Goal: Information Seeking & Learning: Learn about a topic

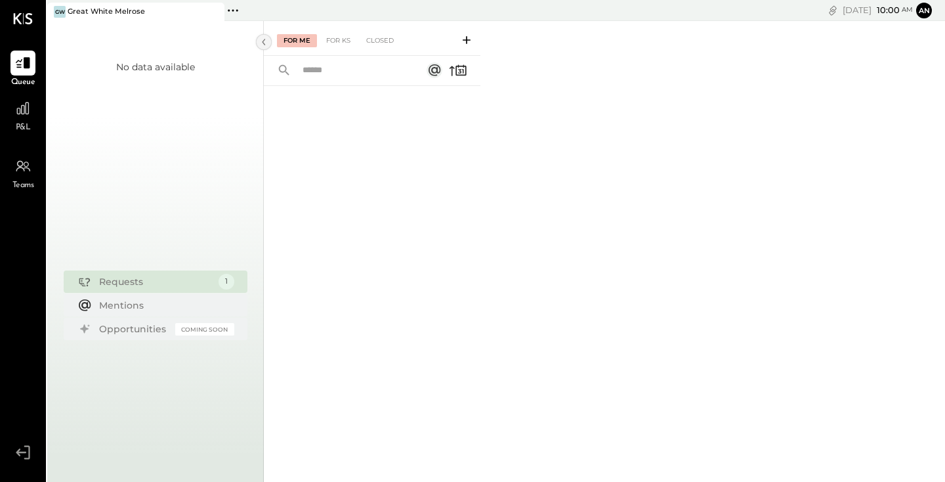
click at [265, 42] on icon at bounding box center [264, 42] width 14 height 24
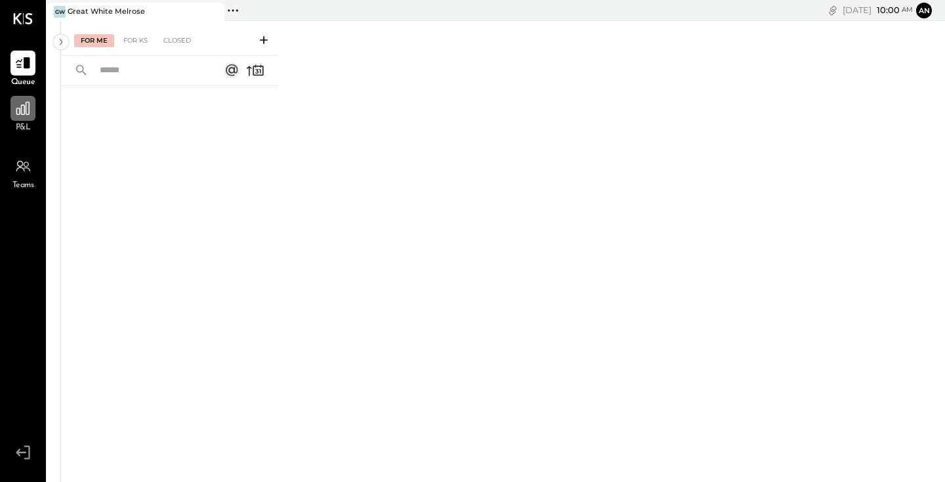
click at [26, 106] on icon at bounding box center [22, 108] width 13 height 13
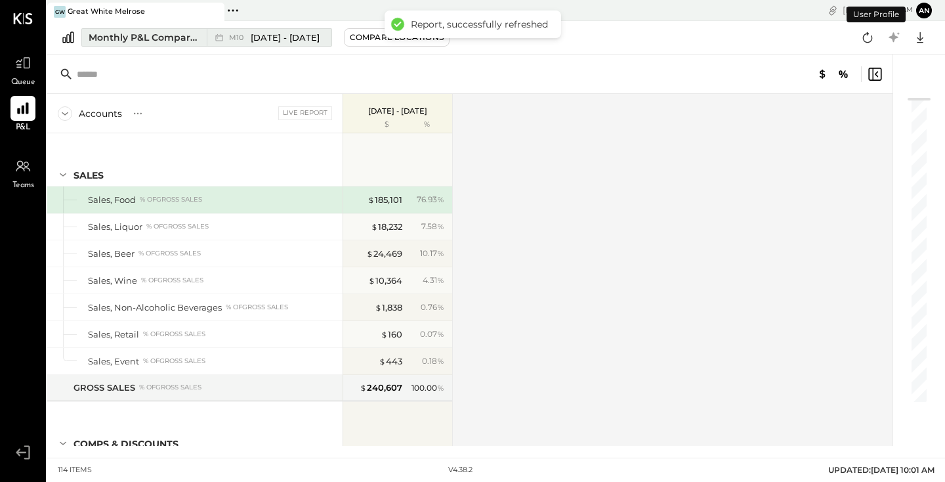
click at [272, 37] on span "[DATE] - [DATE]" at bounding box center [285, 38] width 69 height 12
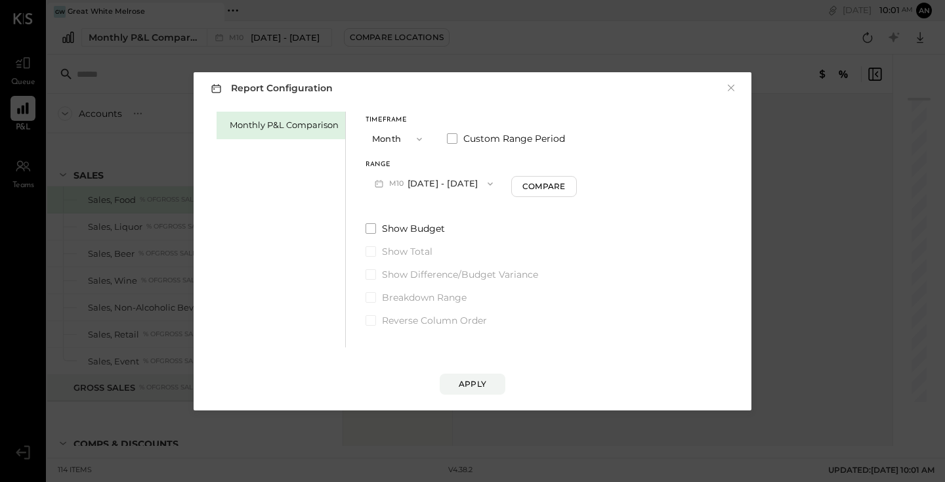
click at [459, 180] on button "M10 [DATE] - [DATE]" at bounding box center [434, 183] width 137 height 24
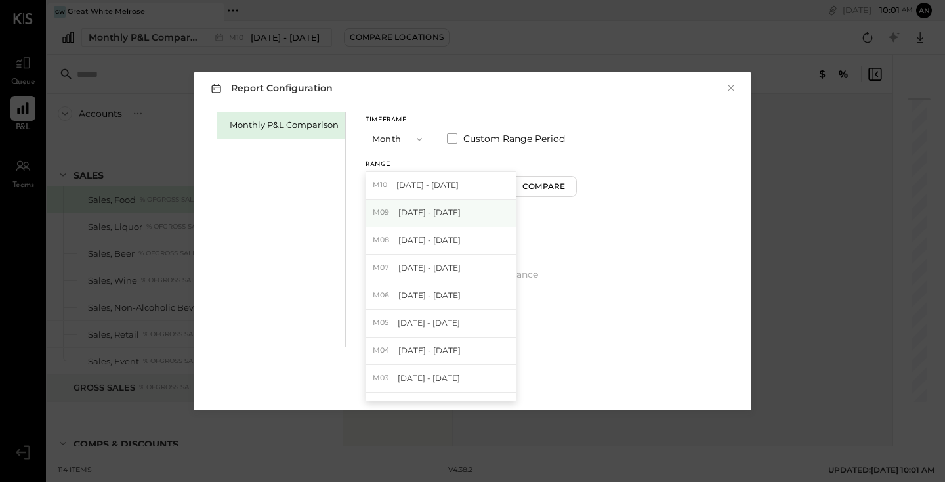
click at [454, 211] on span "[DATE] - [DATE]" at bounding box center [429, 212] width 62 height 11
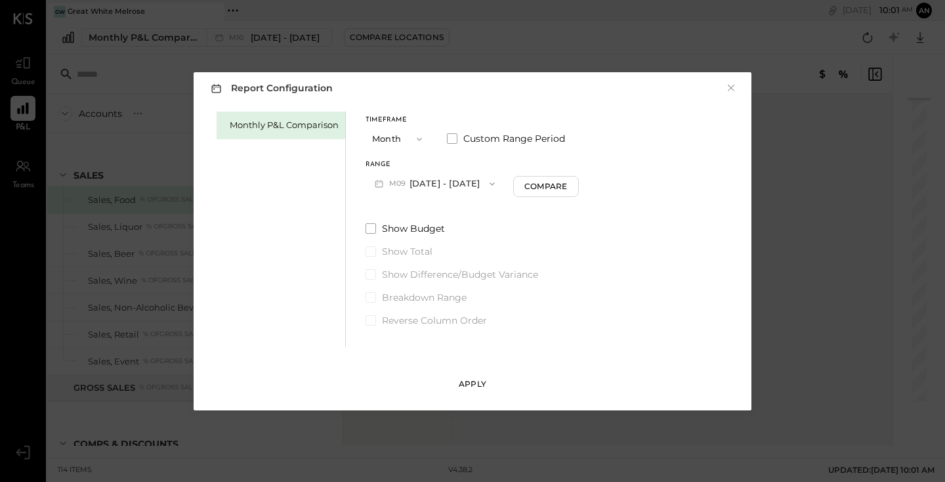
click at [482, 377] on button "Apply" at bounding box center [473, 383] width 66 height 21
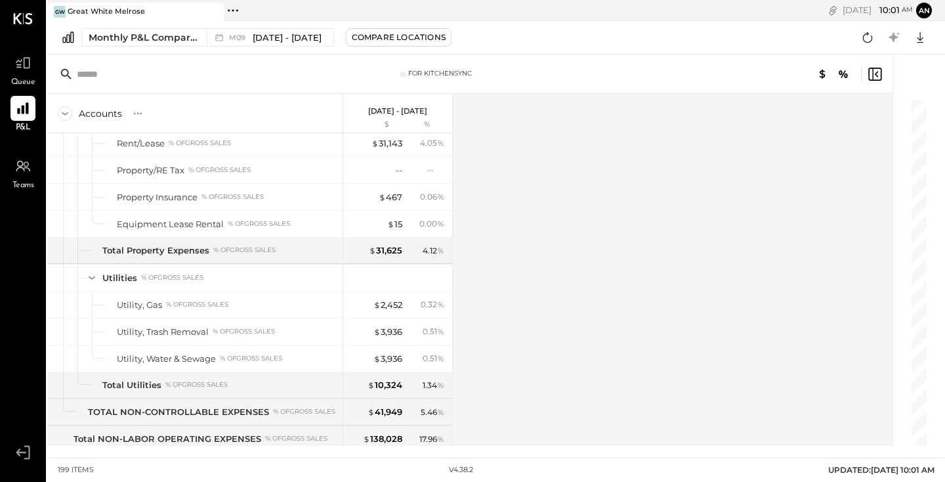
scroll to position [3712, 0]
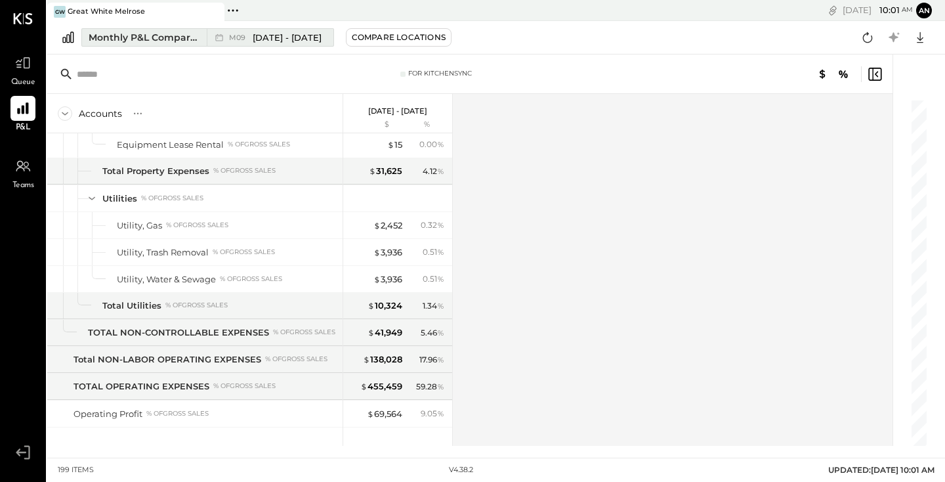
click at [276, 34] on span "[DATE] - [DATE]" at bounding box center [287, 38] width 69 height 12
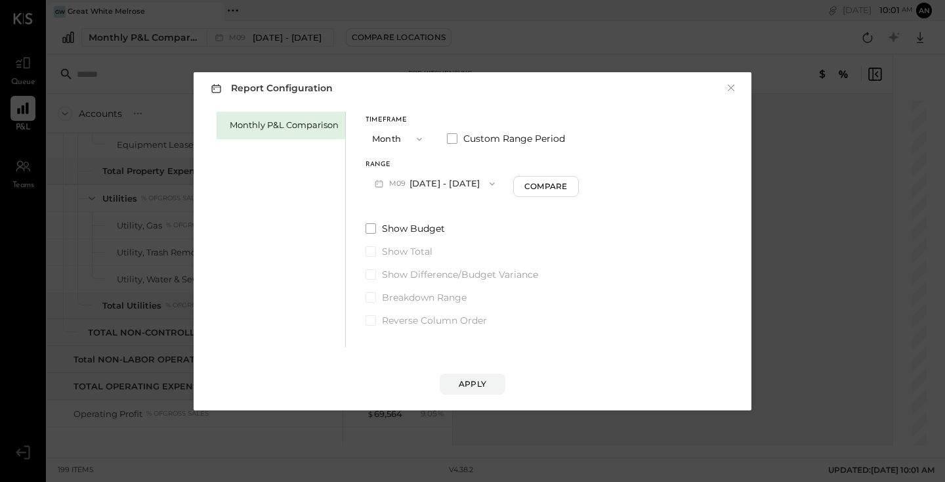
click at [435, 175] on button "M09 [DATE] - [DATE]" at bounding box center [435, 183] width 138 height 24
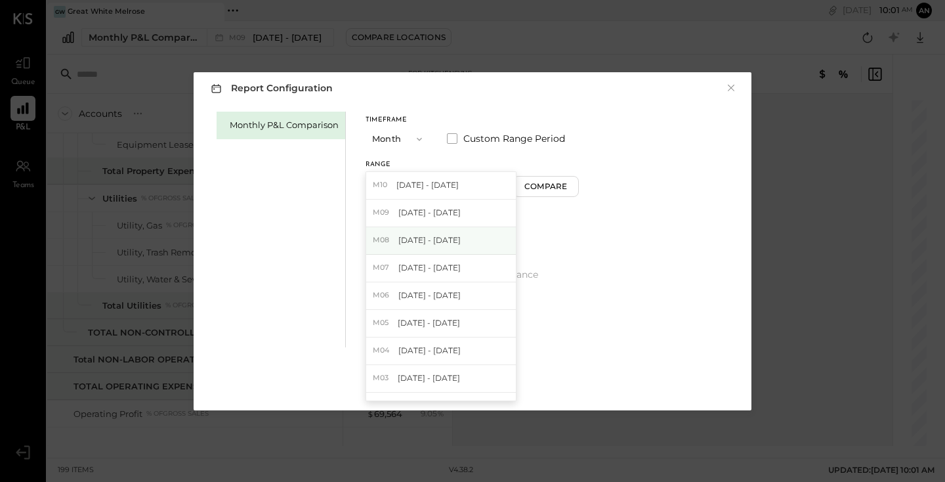
click at [421, 237] on span "[DATE] - [DATE]" at bounding box center [429, 239] width 62 height 11
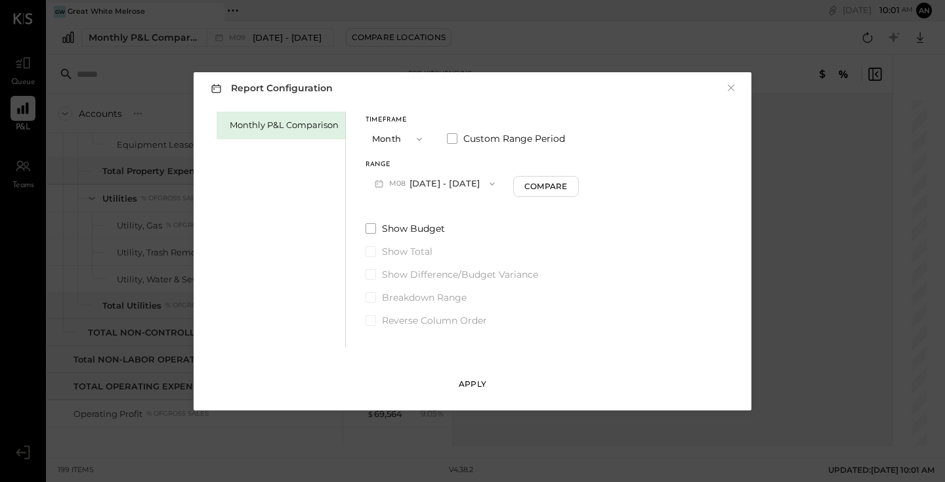
click at [474, 379] on div "Apply" at bounding box center [473, 383] width 28 height 11
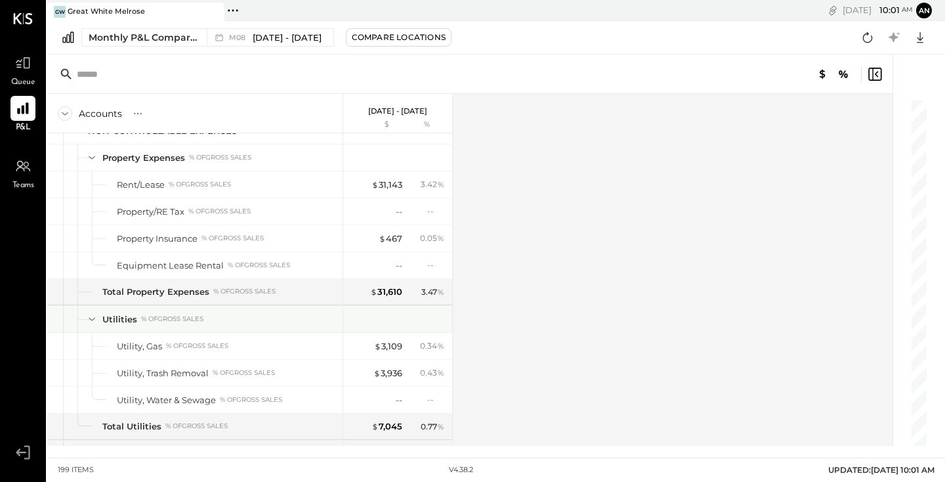
scroll to position [3599, 0]
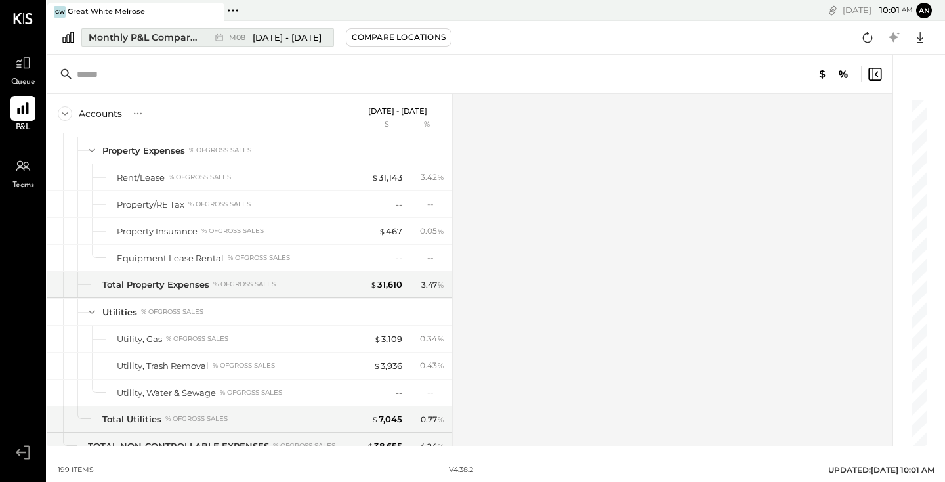
click at [307, 43] on div "M08 [DATE] - [DATE]" at bounding box center [267, 37] width 120 height 17
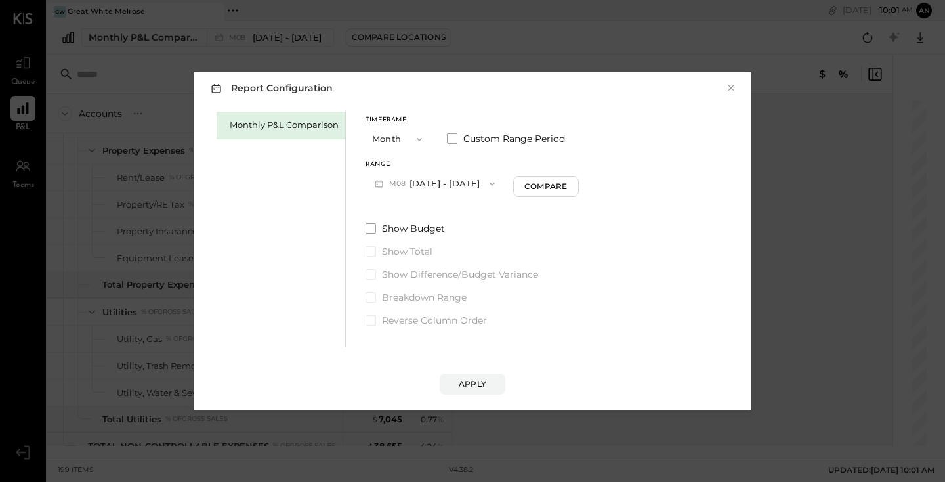
click at [435, 186] on button "M08 [DATE] - [DATE]" at bounding box center [435, 183] width 138 height 24
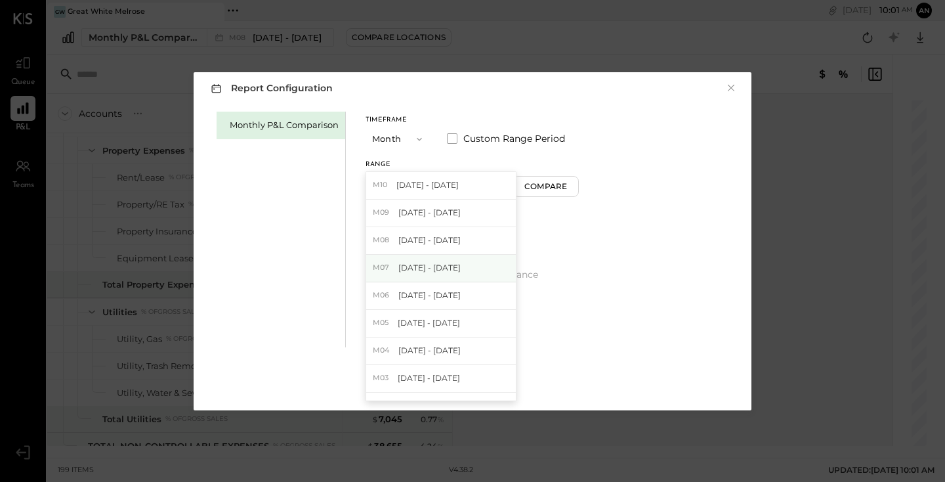
click at [428, 261] on div "M07 [DATE] - [DATE]" at bounding box center [441, 269] width 150 height 28
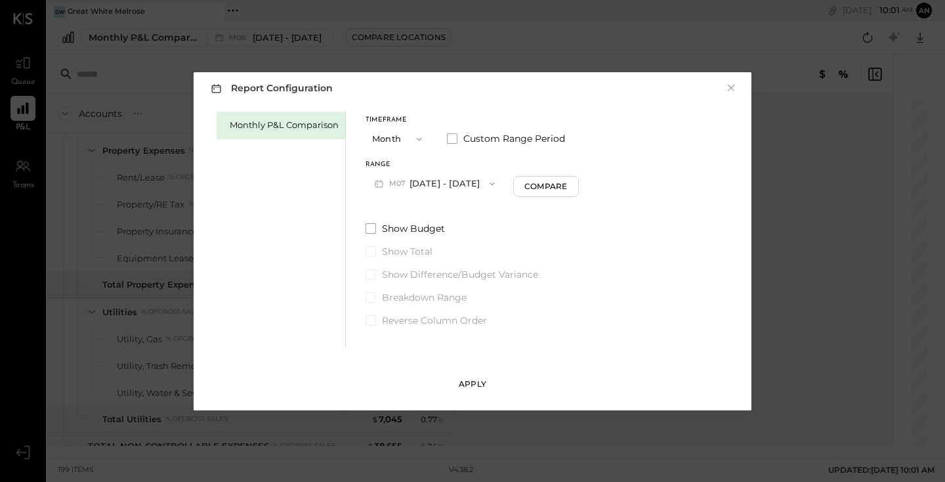
click at [471, 392] on button "Apply" at bounding box center [473, 383] width 66 height 21
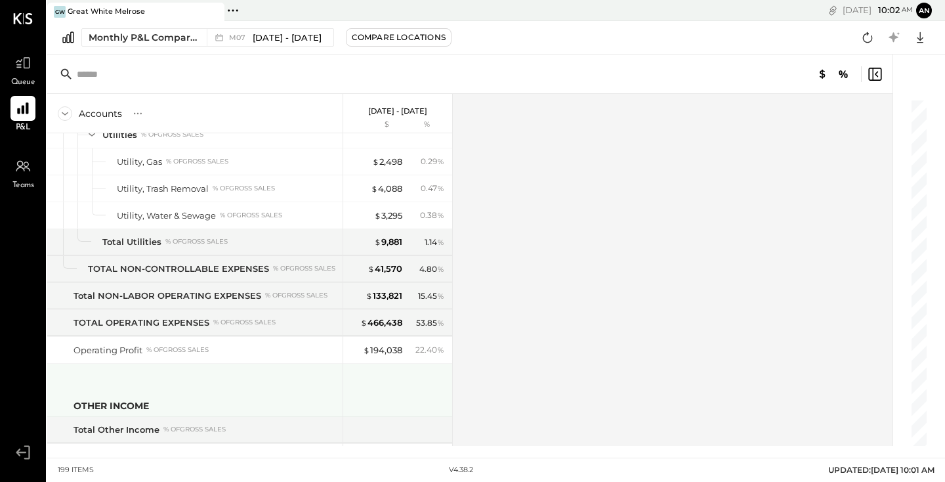
scroll to position [3775, 0]
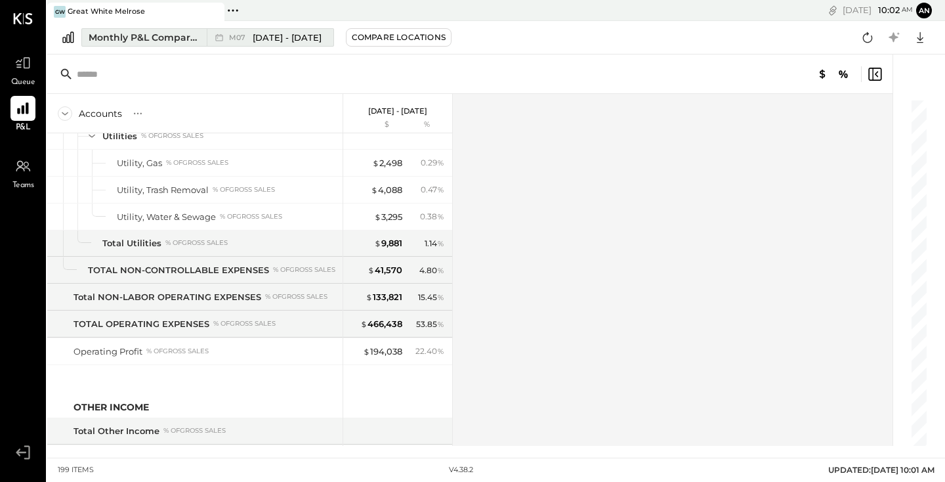
click at [283, 45] on div "M07 [DATE] - [DATE]" at bounding box center [267, 37] width 120 height 17
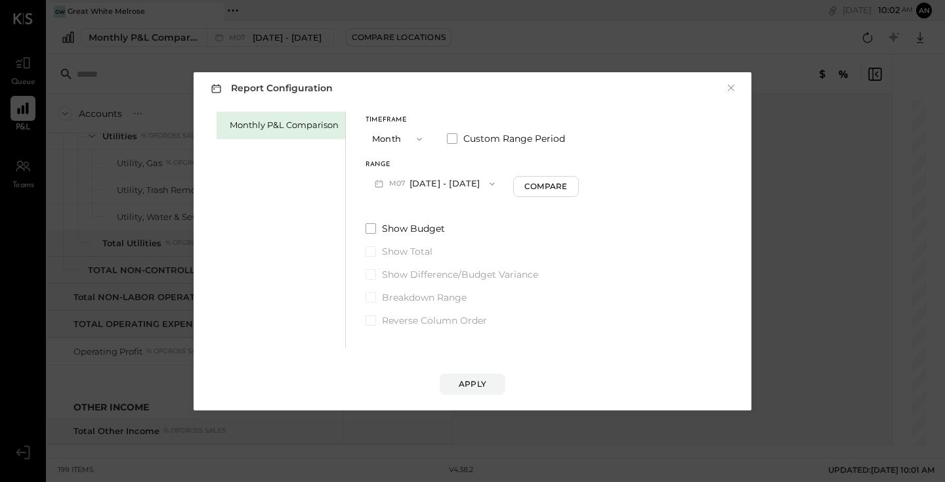
click at [468, 184] on button "M07 [DATE] - [DATE]" at bounding box center [435, 183] width 138 height 24
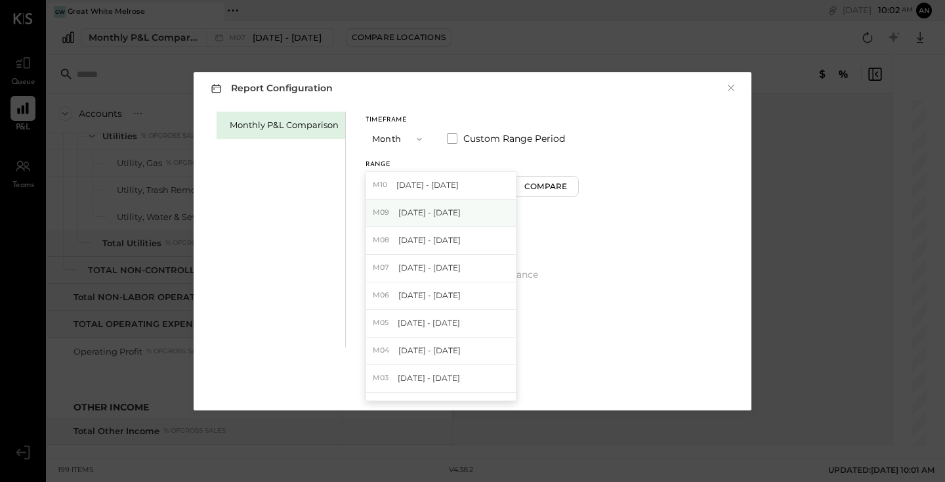
click at [460, 209] on div "M09 [DATE] - [DATE]" at bounding box center [441, 214] width 150 height 28
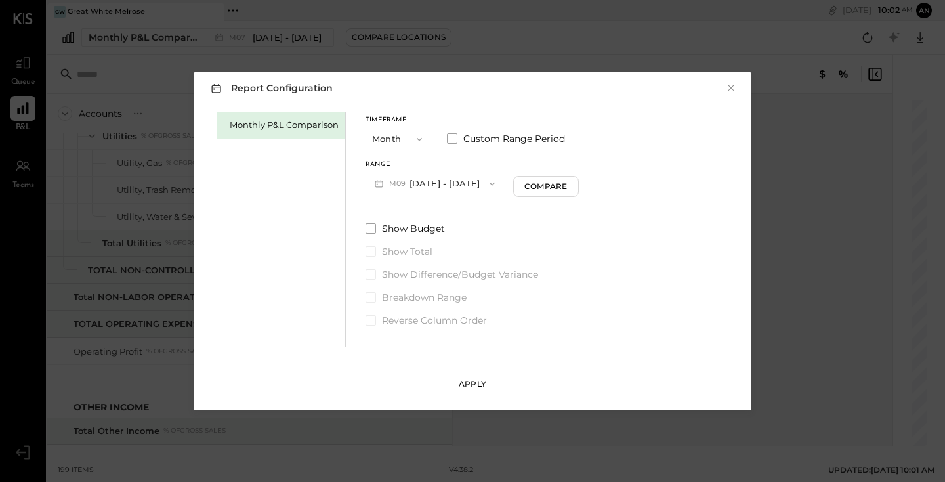
click at [467, 373] on button "Apply" at bounding box center [473, 383] width 66 height 21
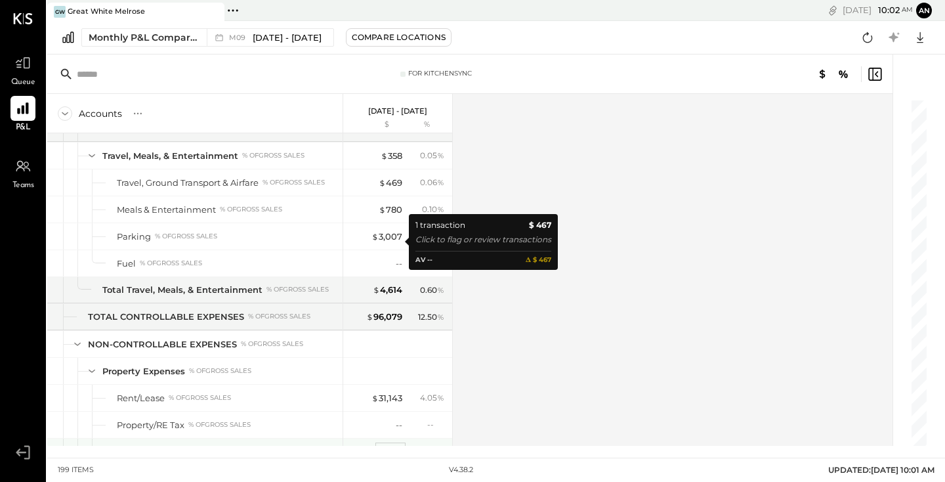
scroll to position [3322, 0]
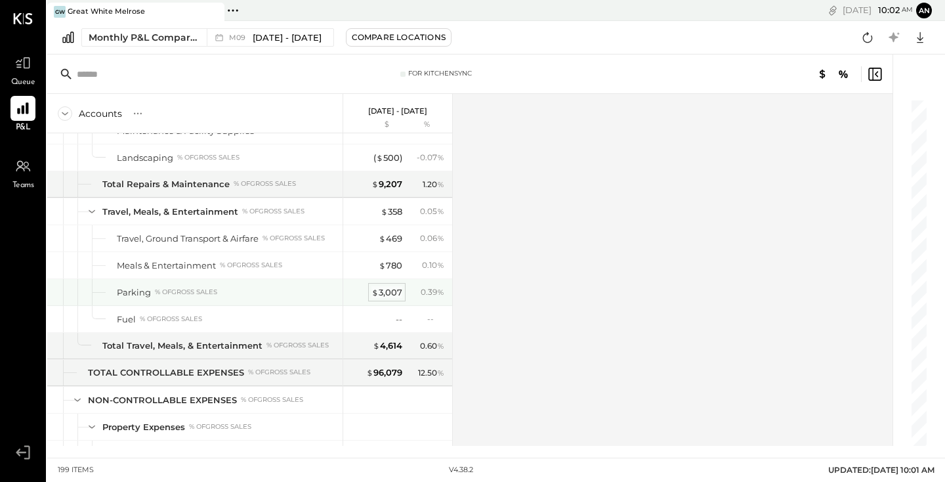
click at [396, 295] on div "$ 3,007" at bounding box center [386, 292] width 31 height 12
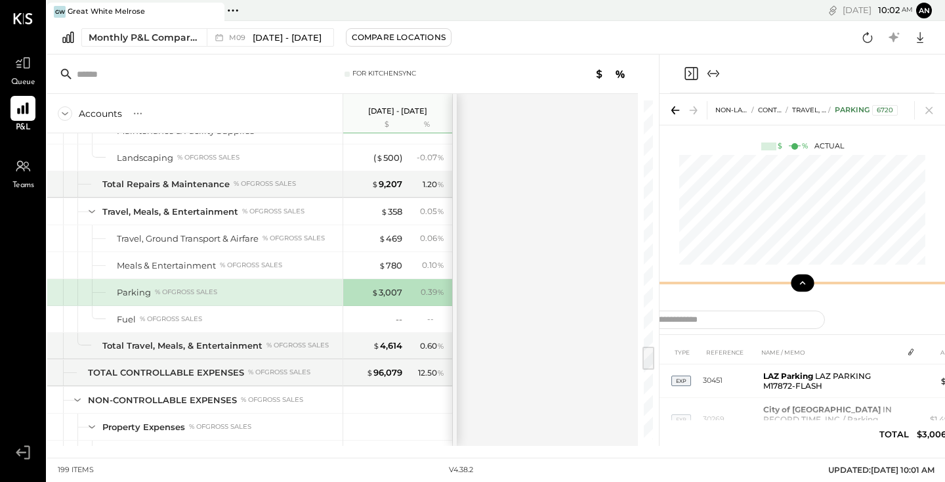
click at [799, 289] on button at bounding box center [802, 282] width 23 height 17
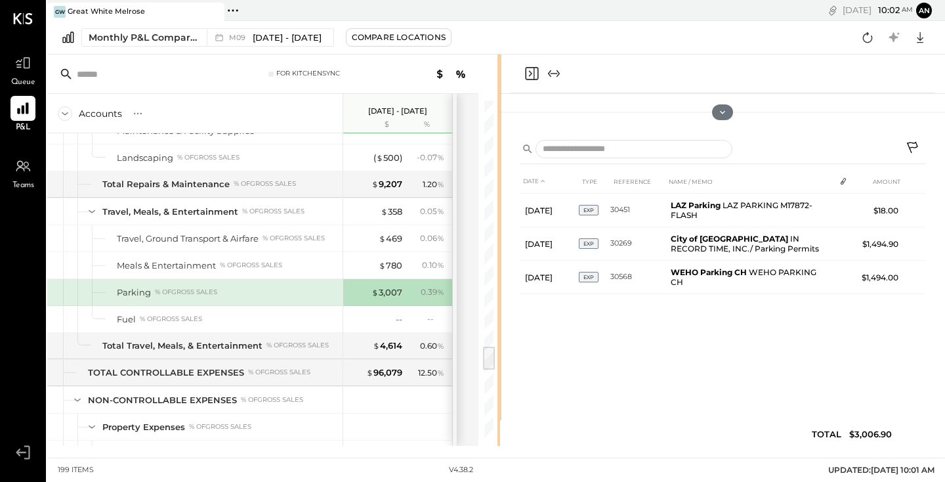
drag, startPoint x: 658, startPoint y: 280, endPoint x: 501, endPoint y: 282, distance: 157.5
click at [501, 282] on div "For KitchenSync Accounts S % GL [DATE] - [DATE] $ % SALES Sales, Food % of GROS…" at bounding box center [496, 249] width 898 height 391
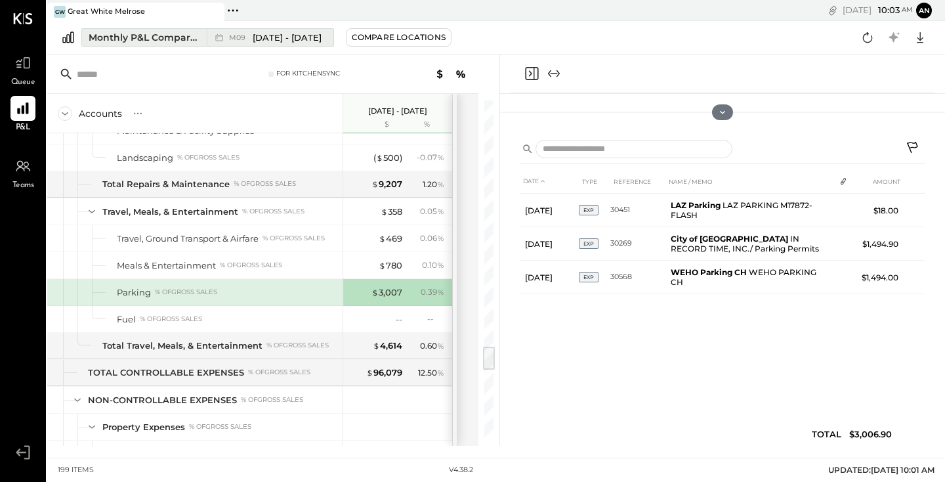
click at [321, 34] on div "M09 [DATE] - [DATE]" at bounding box center [267, 37] width 120 height 17
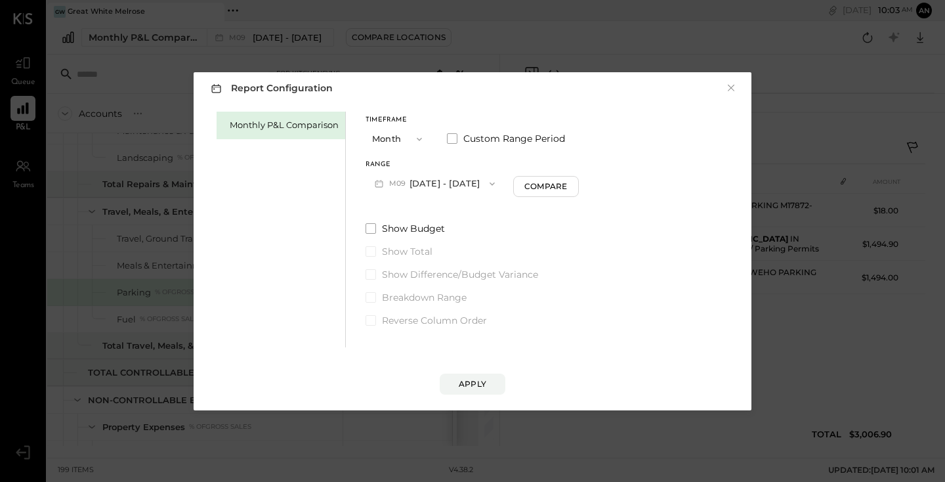
click at [456, 184] on button "M09 [DATE] - [DATE]" at bounding box center [435, 183] width 138 height 24
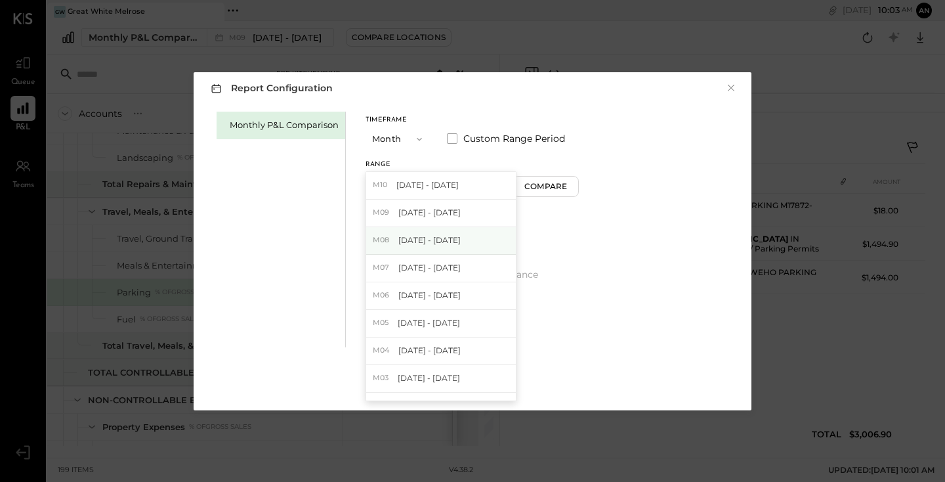
click at [446, 234] on div "M08 [DATE] - [DATE]" at bounding box center [441, 241] width 150 height 28
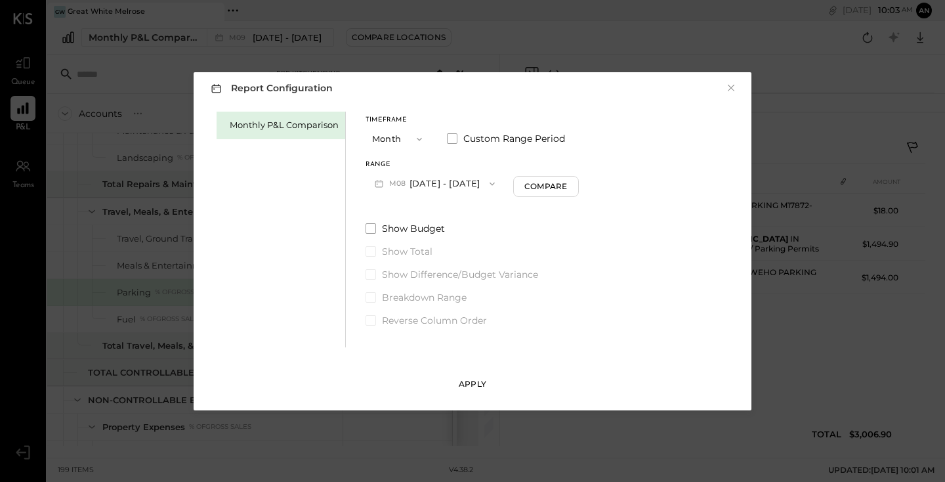
click at [482, 381] on div "Apply" at bounding box center [473, 383] width 28 height 11
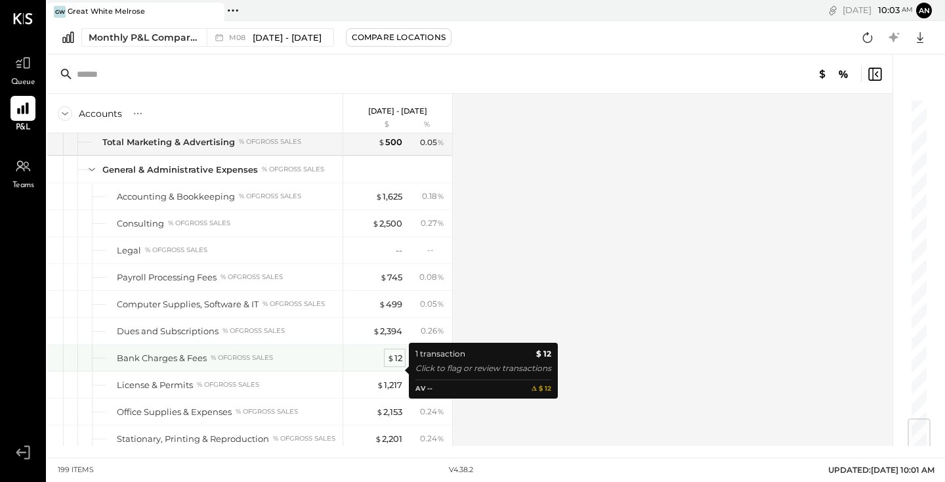
scroll to position [2705, 0]
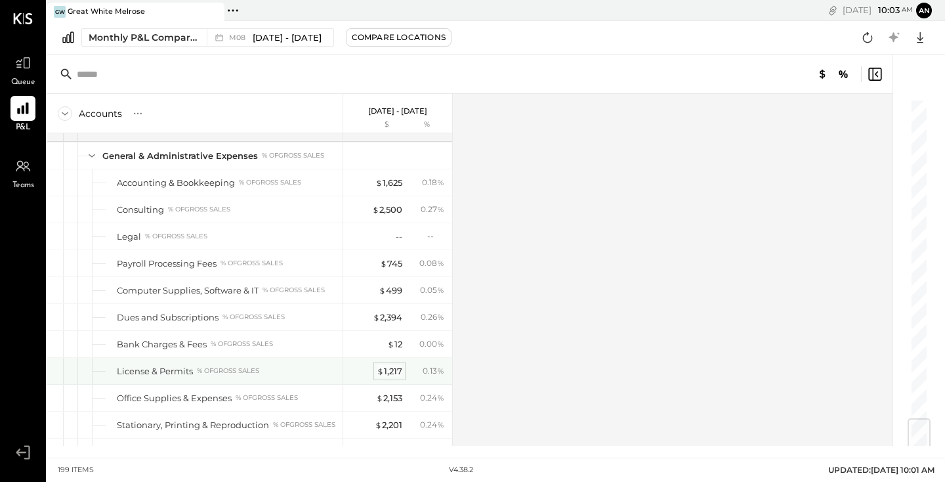
click at [392, 370] on div "$ 1,217" at bounding box center [390, 371] width 26 height 12
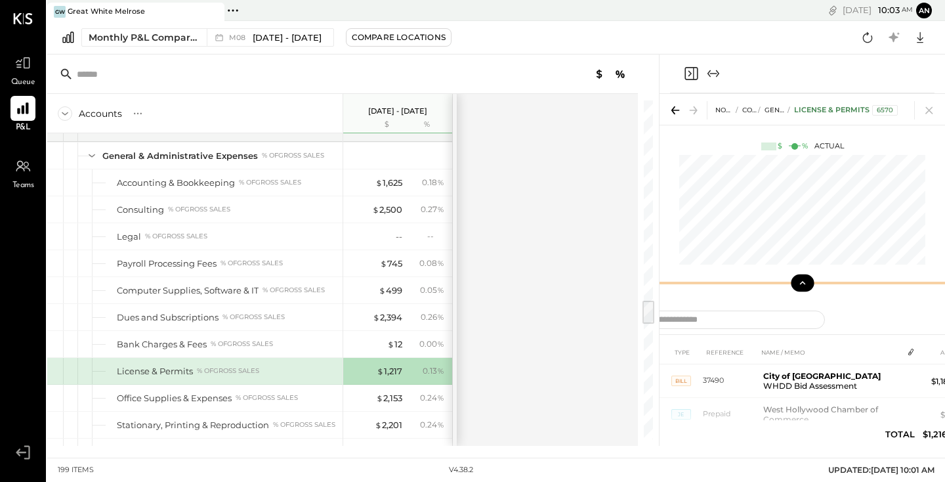
click at [805, 284] on icon at bounding box center [803, 283] width 12 height 12
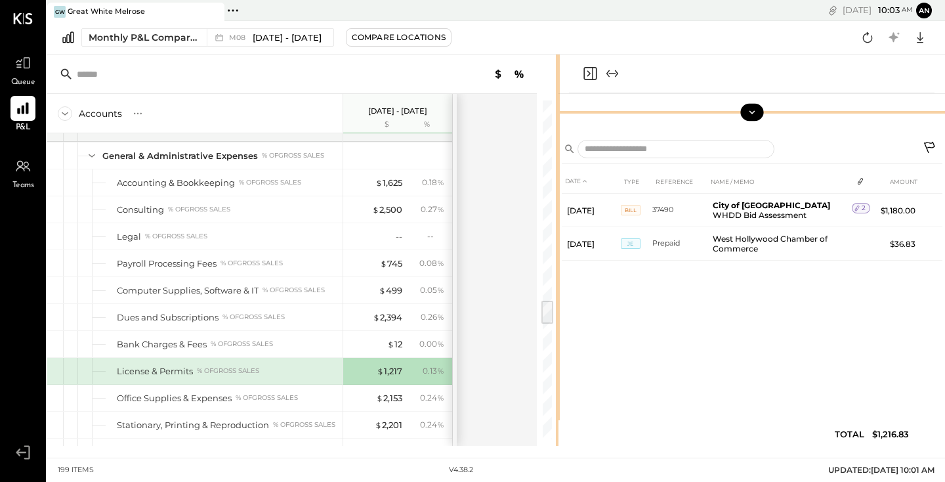
drag, startPoint x: 658, startPoint y: 250, endPoint x: 558, endPoint y: 259, distance: 100.2
click at [558, 259] on div at bounding box center [558, 249] width 4 height 391
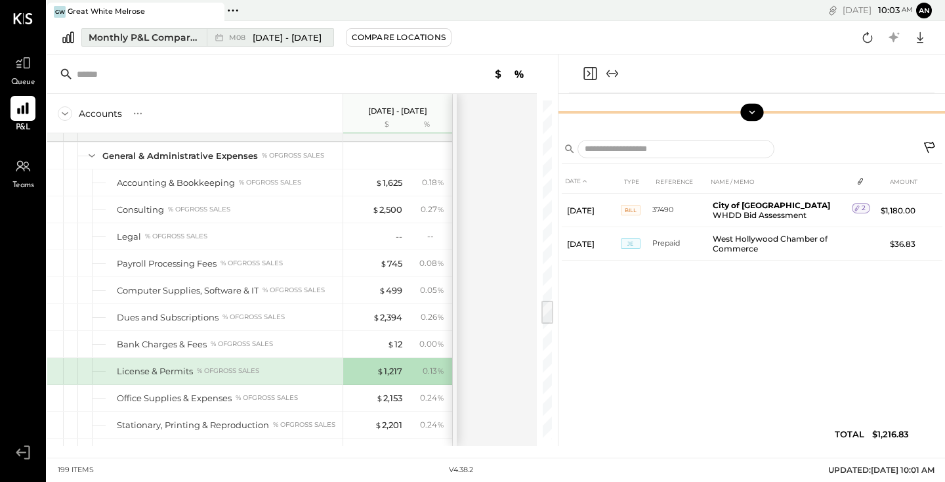
click at [265, 39] on span "[DATE] - [DATE]" at bounding box center [287, 38] width 69 height 12
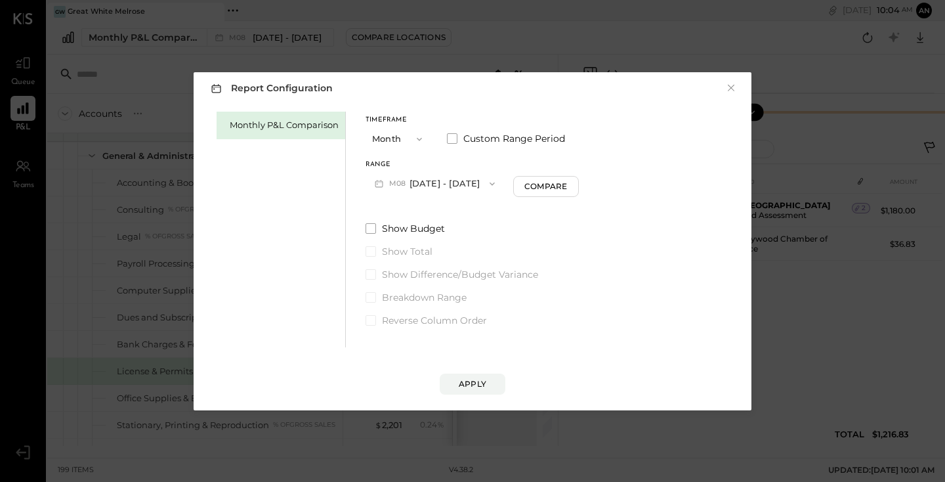
click at [460, 182] on button "M08 [DATE] - [DATE]" at bounding box center [435, 183] width 138 height 24
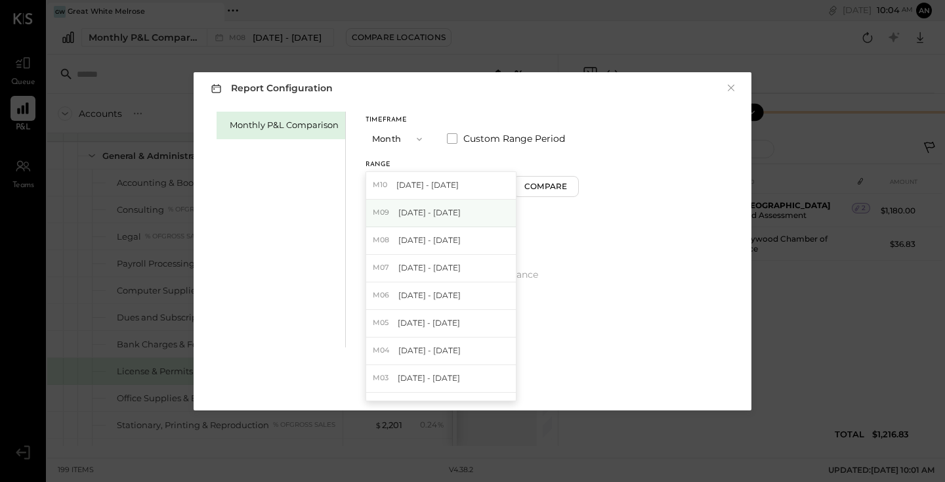
click at [450, 209] on span "[DATE] - [DATE]" at bounding box center [429, 212] width 62 height 11
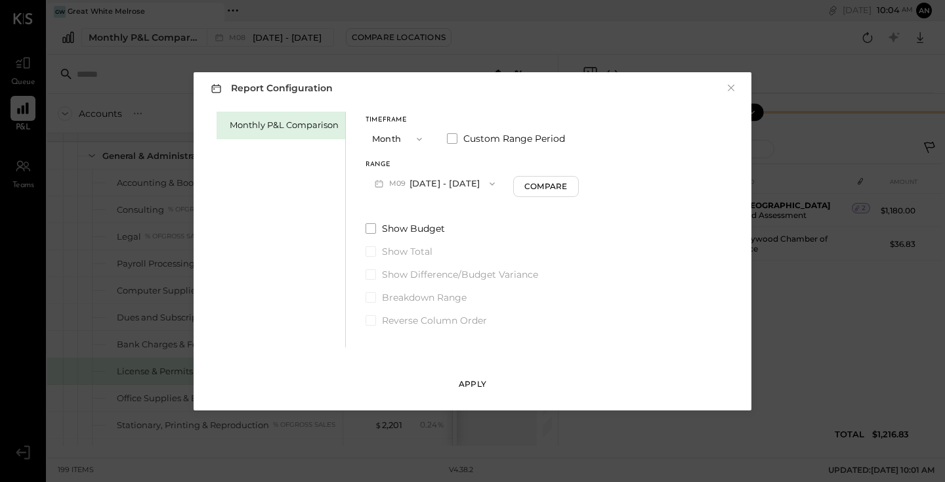
click at [474, 373] on button "Apply" at bounding box center [473, 383] width 66 height 21
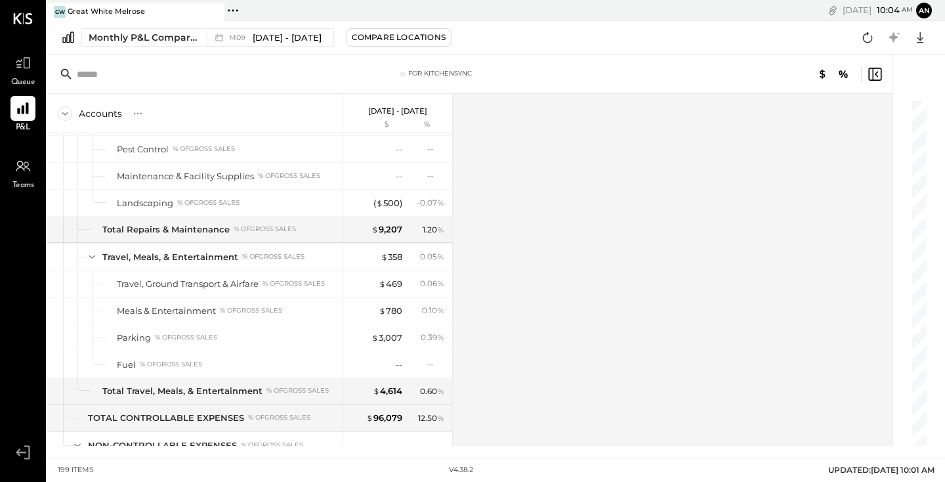
scroll to position [3279, 0]
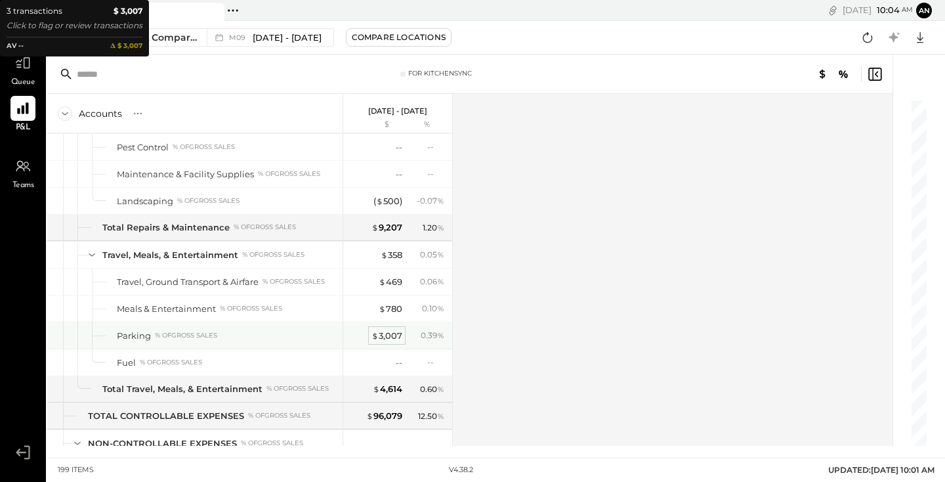
click at [385, 337] on div "$ 3,007" at bounding box center [386, 335] width 31 height 12
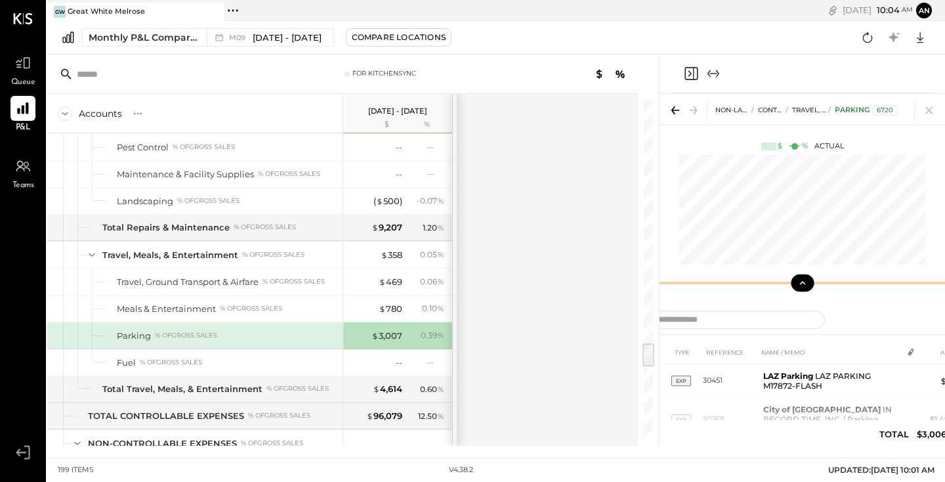
click at [795, 283] on button at bounding box center [802, 282] width 23 height 17
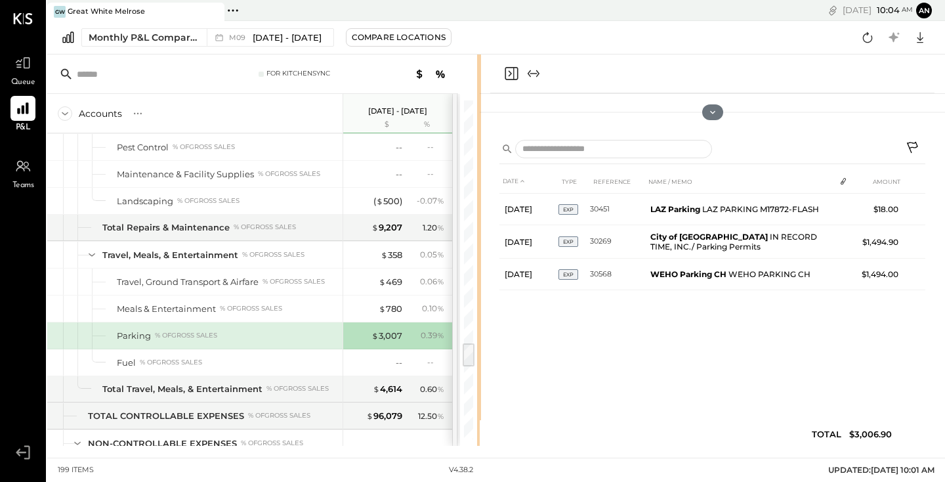
drag, startPoint x: 658, startPoint y: 304, endPoint x: 480, endPoint y: 313, distance: 178.1
click at [479, 312] on div at bounding box center [479, 249] width 4 height 391
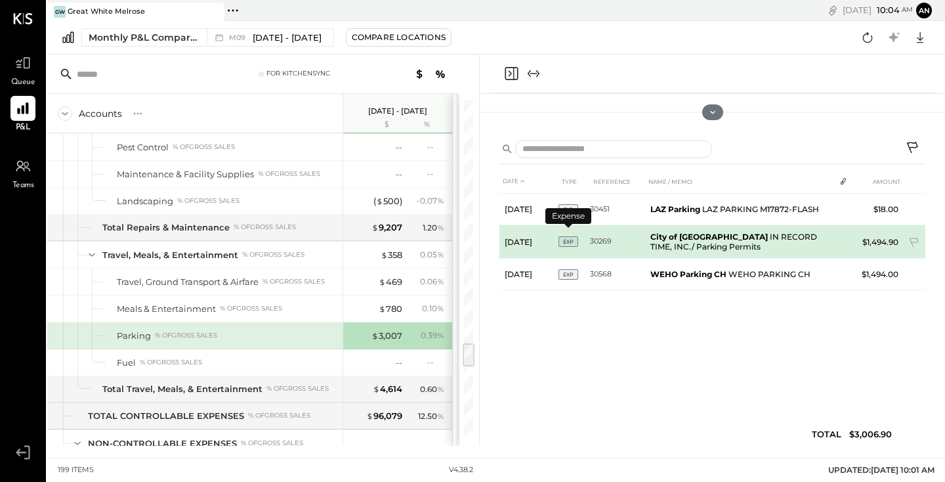
click at [570, 236] on span "EXP" at bounding box center [569, 241] width 20 height 11
click at [663, 239] on td "City of [GEOGRAPHIC_DATA] IN RECORD TIME, INC./ Parking Permits" at bounding box center [740, 241] width 190 height 33
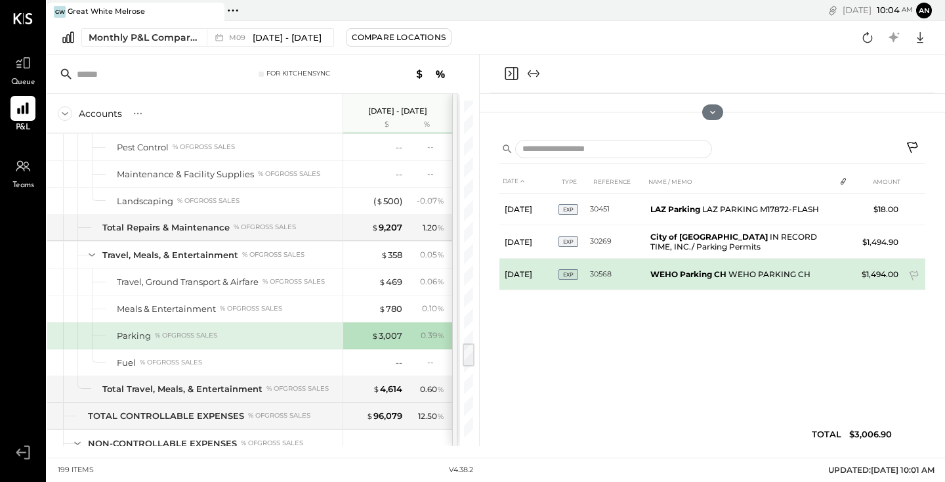
click at [675, 269] on b "WEHO Parking CH" at bounding box center [688, 274] width 76 height 10
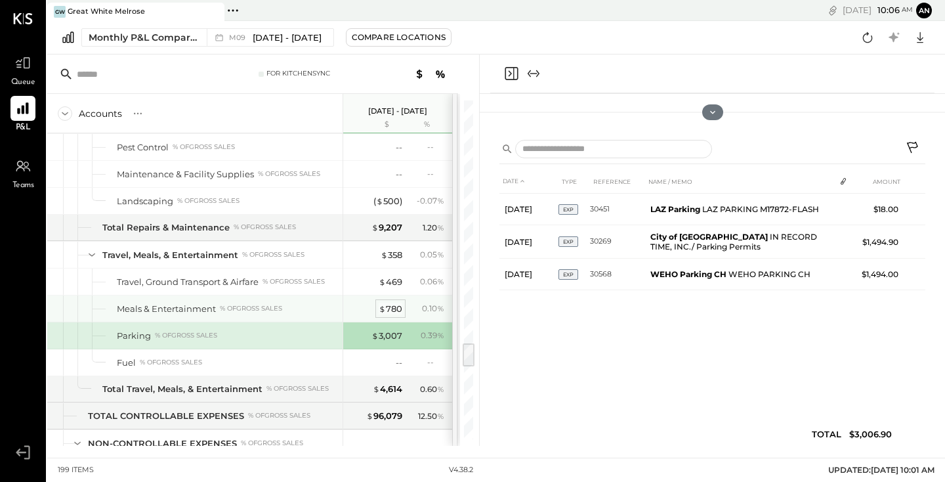
click at [393, 310] on div "$ 780" at bounding box center [391, 309] width 24 height 12
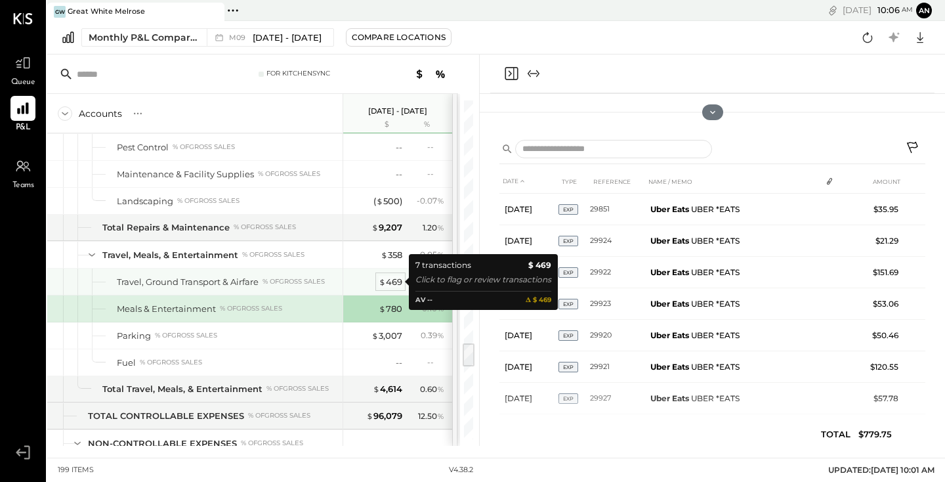
click at [398, 286] on div "$ 469" at bounding box center [391, 282] width 24 height 12
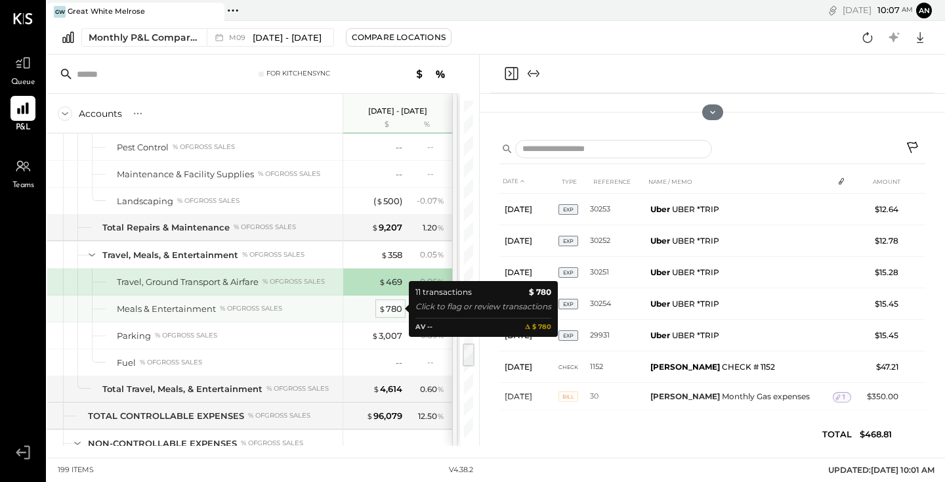
click at [395, 311] on div "$ 780" at bounding box center [391, 309] width 24 height 12
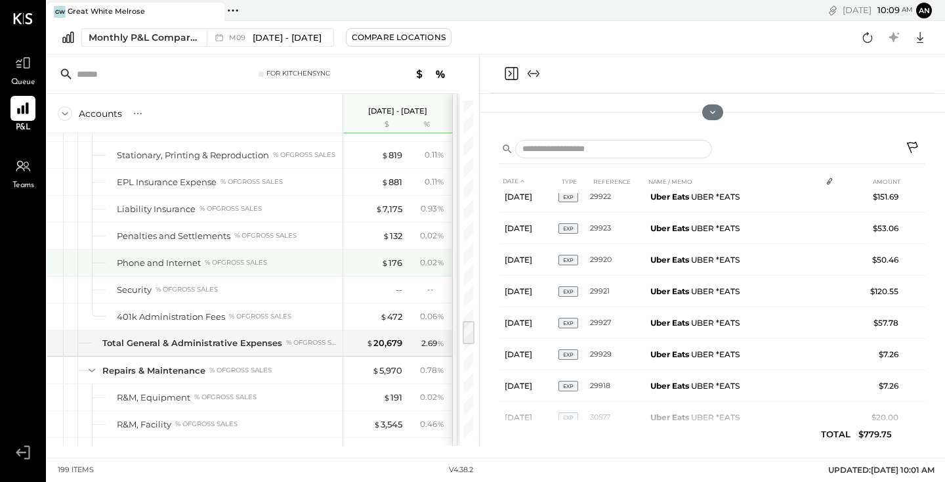
scroll to position [2973, 0]
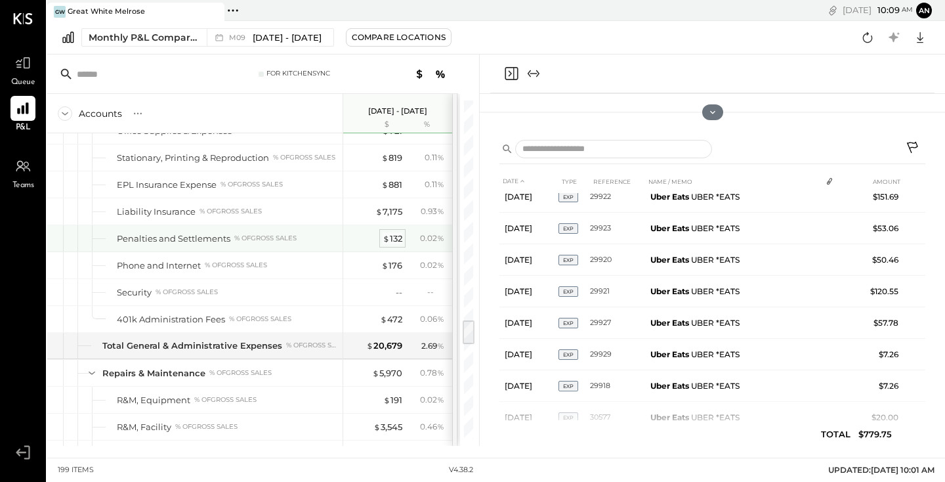
click at [396, 239] on div "$ 132" at bounding box center [393, 238] width 20 height 12
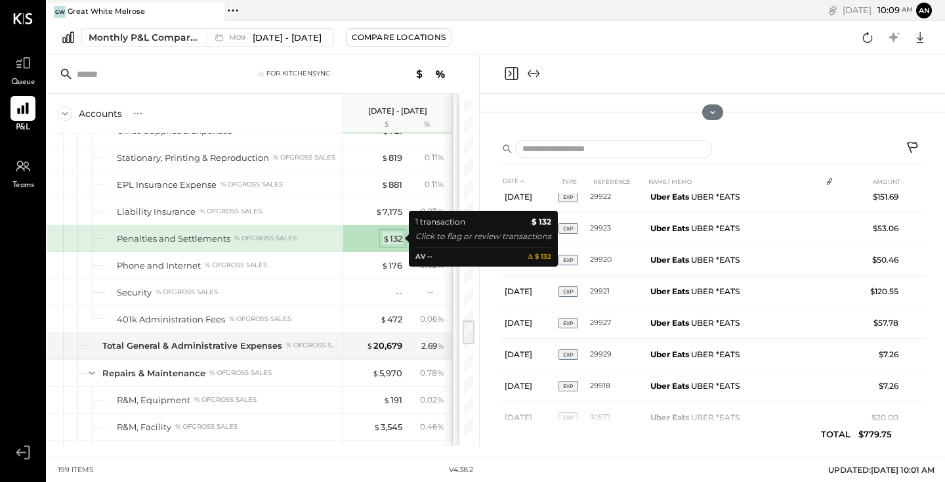
scroll to position [0, 0]
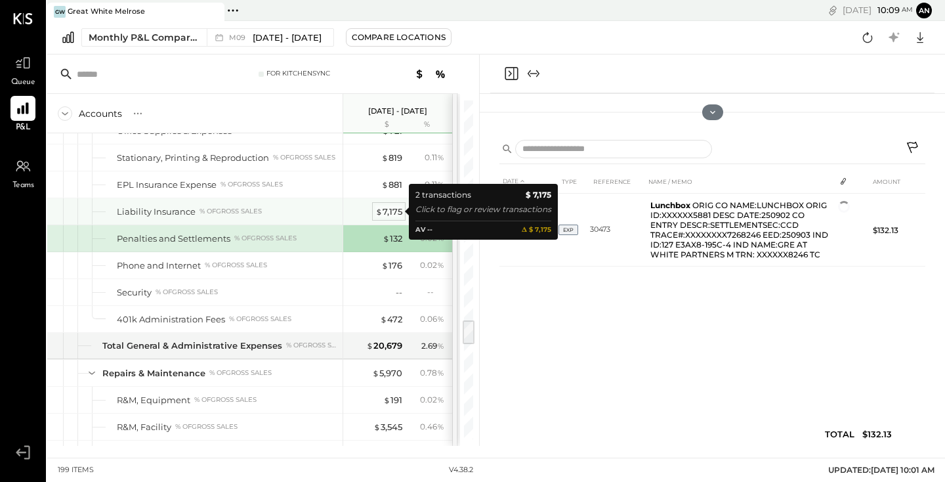
click at [390, 209] on div "$ 7,175" at bounding box center [388, 211] width 27 height 12
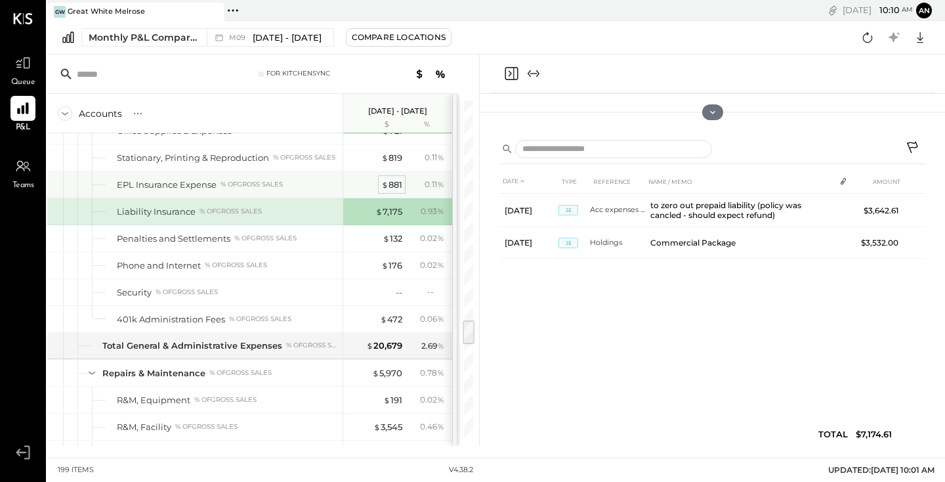
click at [394, 186] on div "$ 881" at bounding box center [391, 185] width 21 height 12
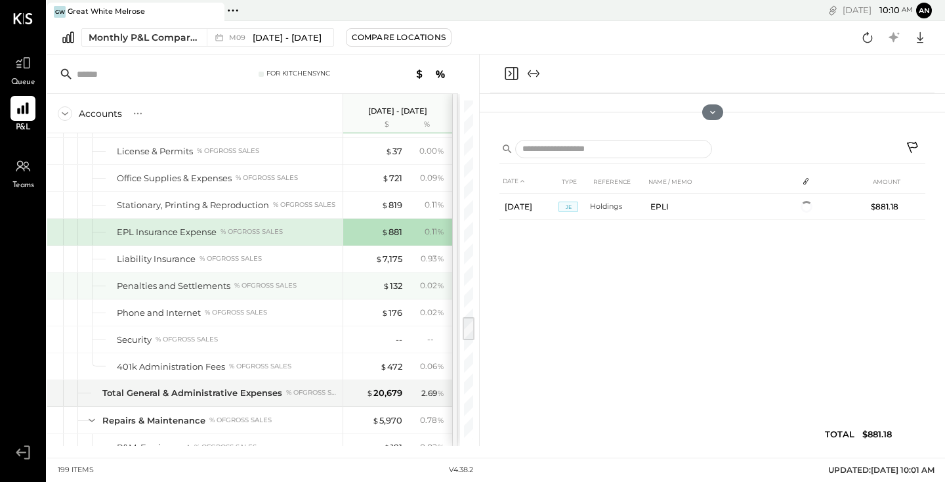
scroll to position [2921, 0]
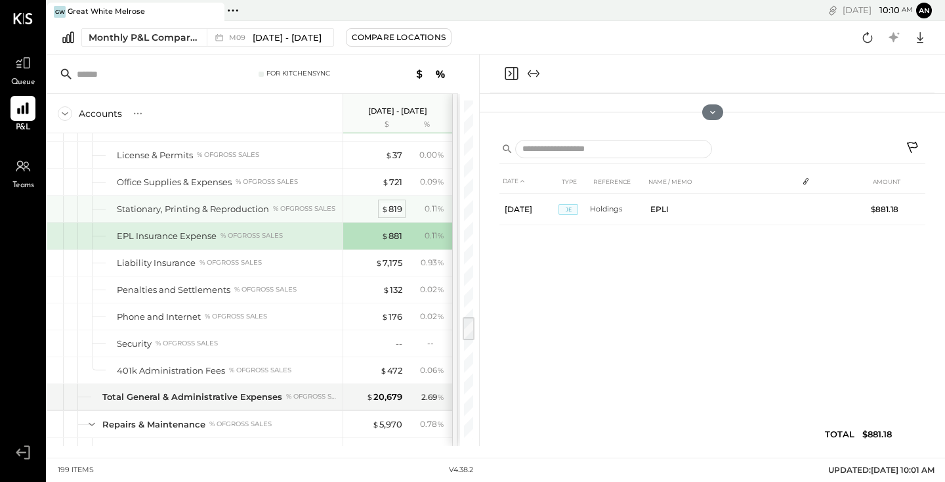
click at [394, 209] on div "$ 819" at bounding box center [391, 209] width 21 height 12
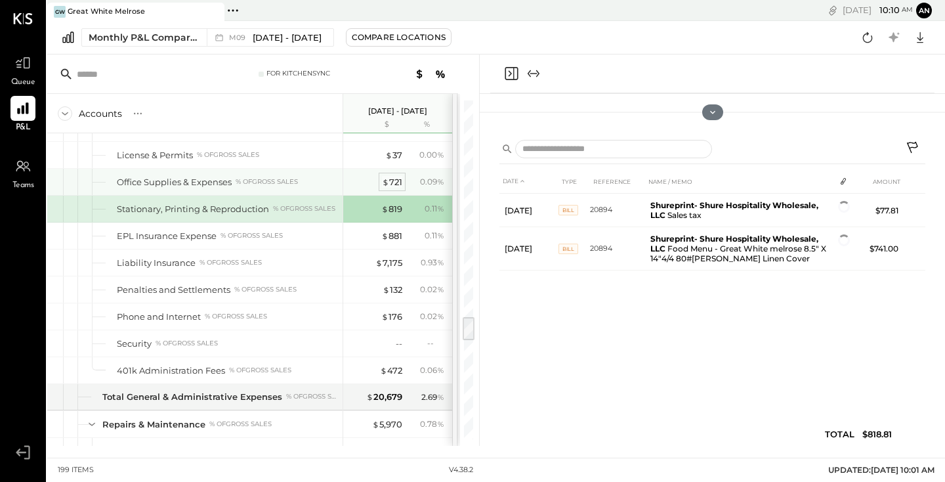
click at [402, 179] on div "$ 721" at bounding box center [392, 182] width 20 height 12
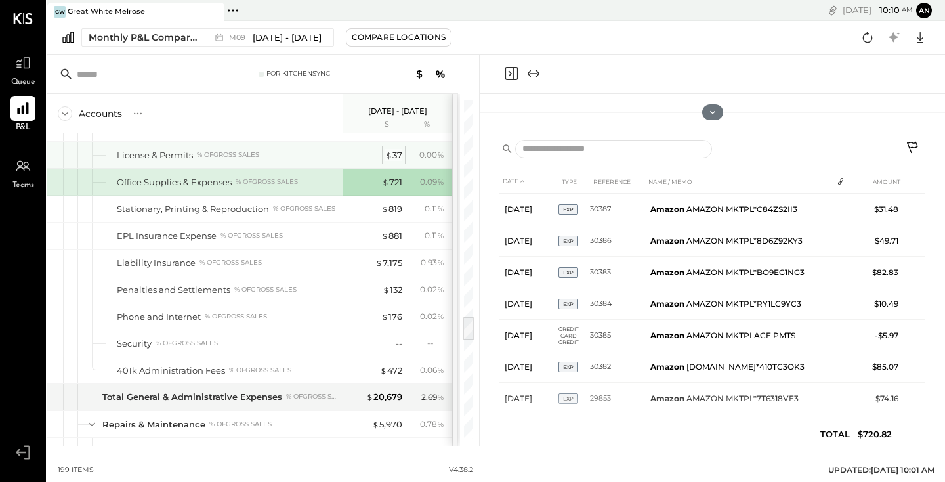
click at [394, 157] on div "$ 37" at bounding box center [393, 155] width 17 height 12
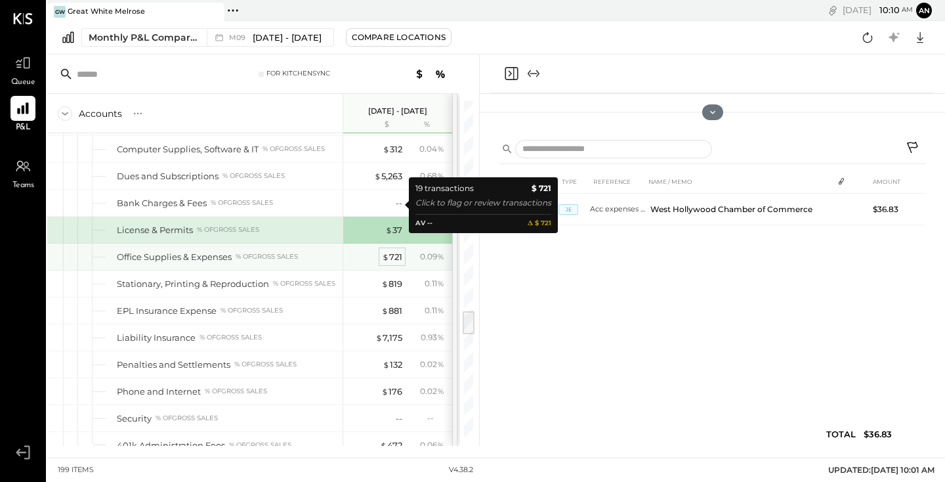
scroll to position [2844, 0]
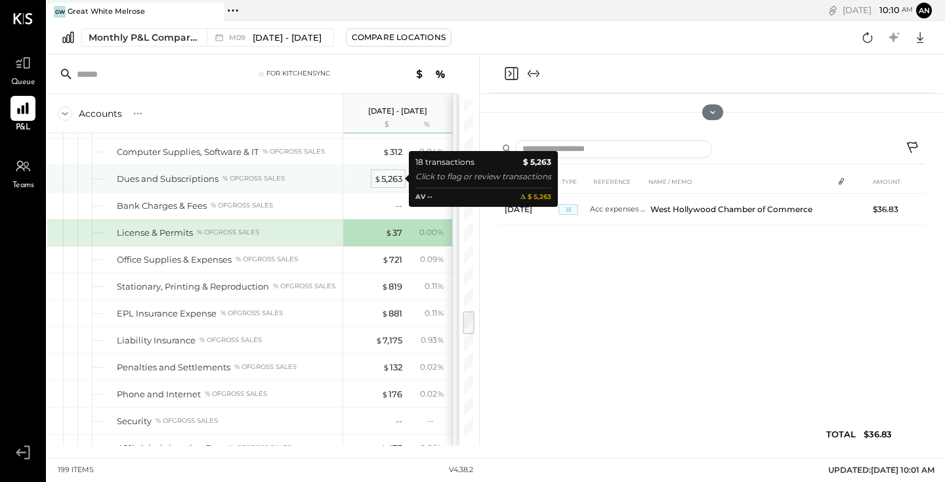
click at [395, 184] on div "$ 5,263" at bounding box center [388, 179] width 28 height 12
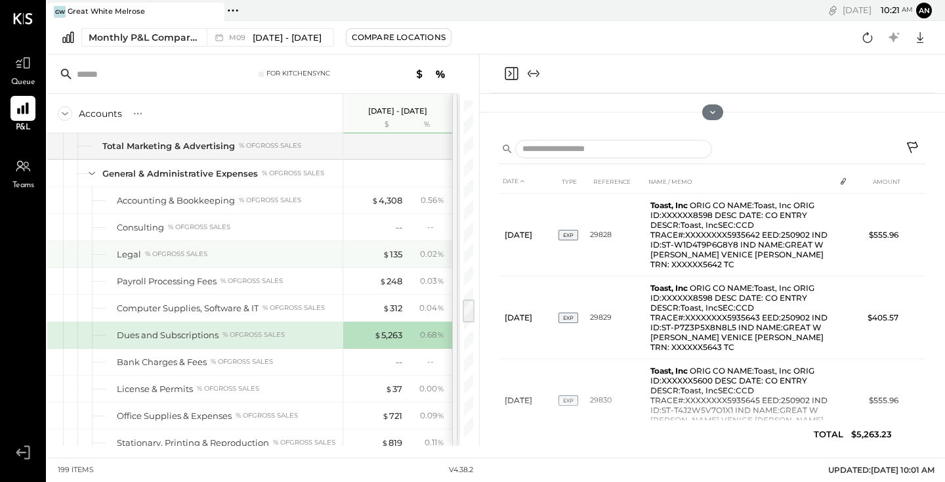
scroll to position [2675, 0]
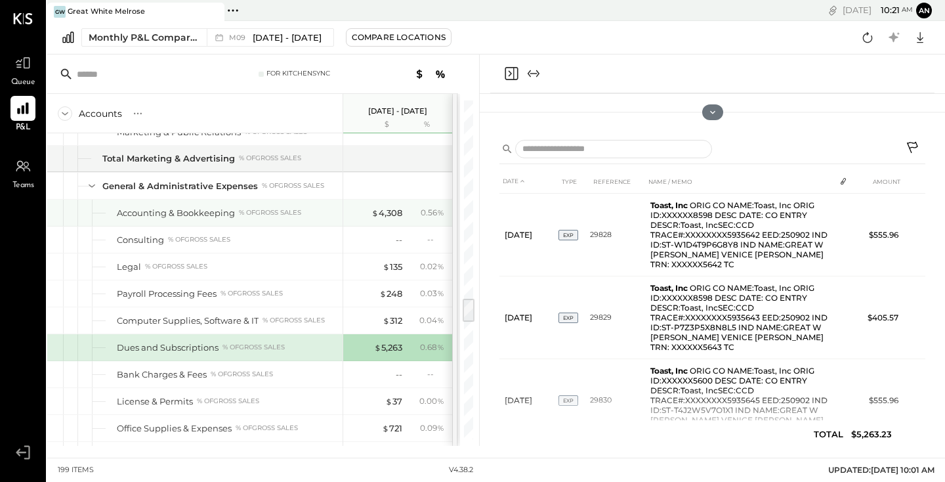
click at [393, 219] on div "$ 4,308 0.56 %" at bounding box center [399, 213] width 98 height 26
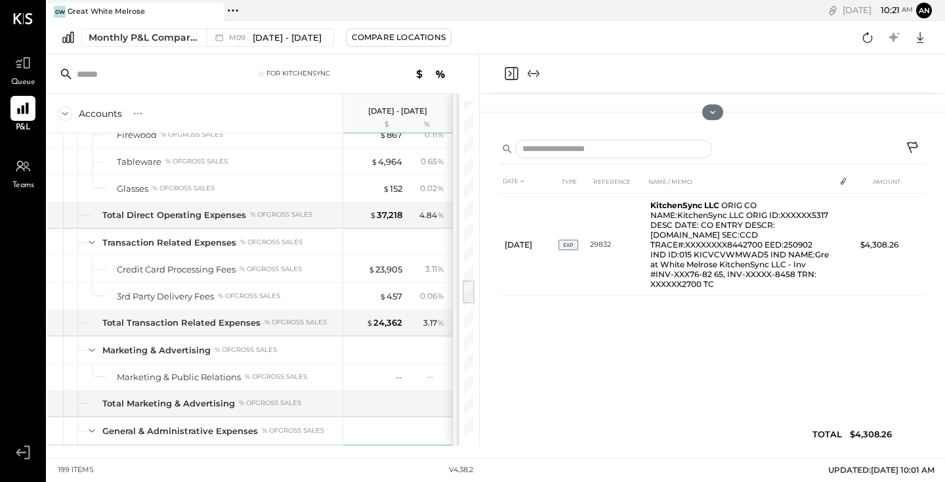
scroll to position [2423, 0]
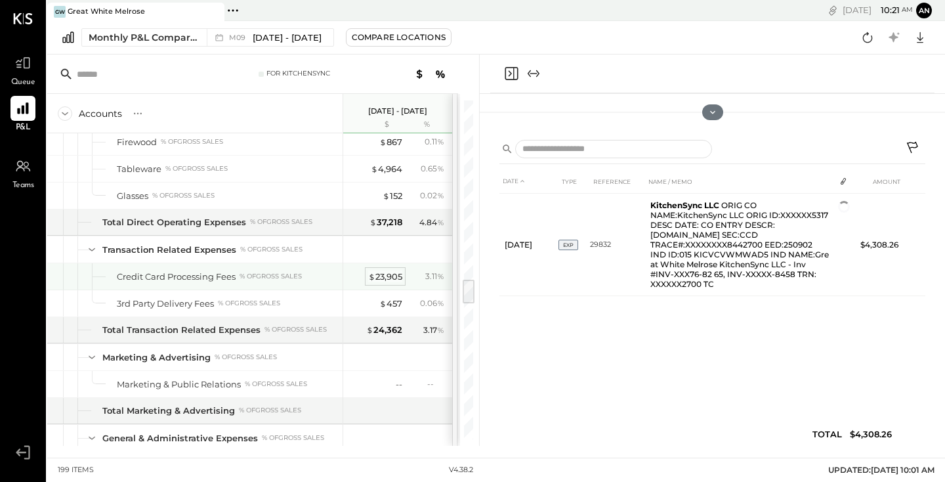
click at [389, 277] on div "$ 23,905" at bounding box center [385, 276] width 34 height 12
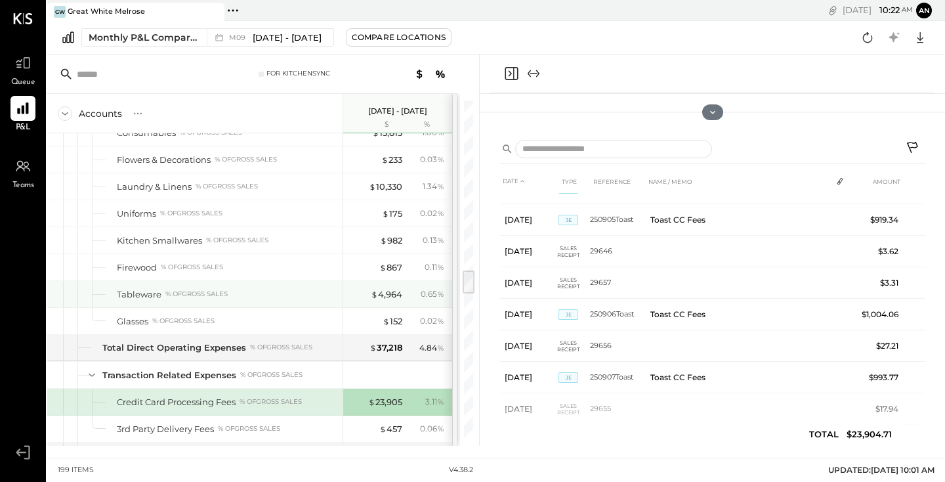
scroll to position [2291, 0]
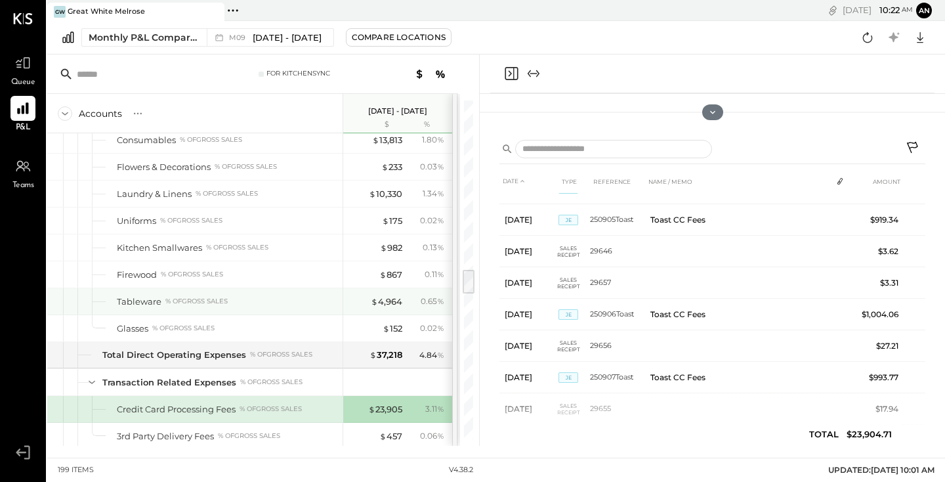
click at [384, 308] on div "$ 4,964 0.65 %" at bounding box center [399, 301] width 98 height 26
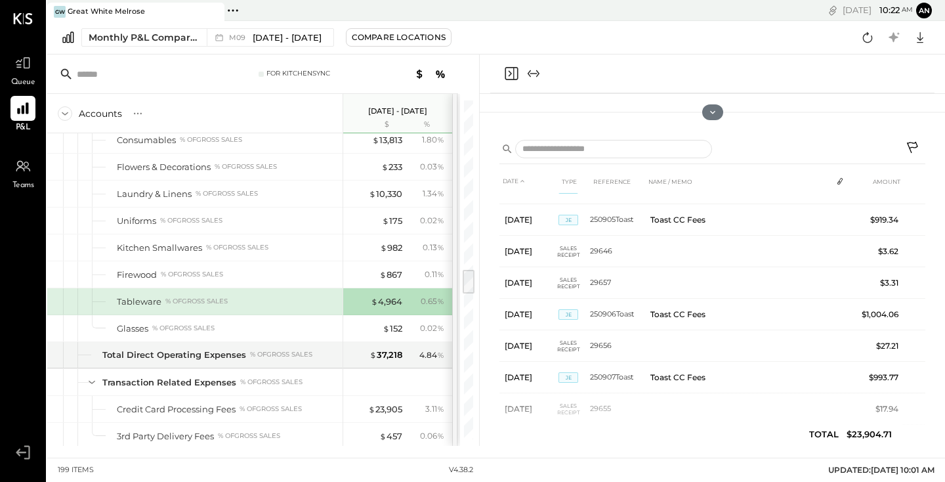
scroll to position [0, 0]
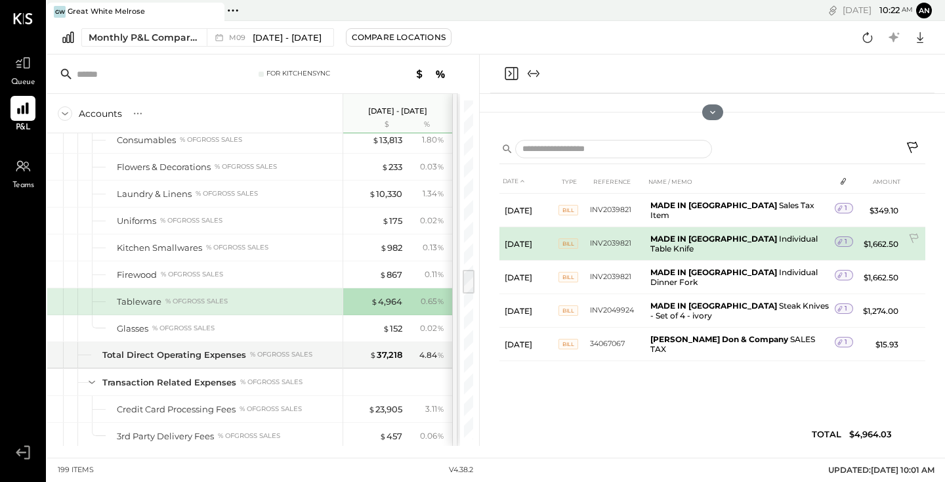
click at [683, 234] on b "MADE IN [GEOGRAPHIC_DATA]" at bounding box center [713, 239] width 127 height 10
click at [599, 232] on td "INV2039821" at bounding box center [617, 243] width 55 height 33
click at [839, 237] on icon at bounding box center [840, 241] width 9 height 9
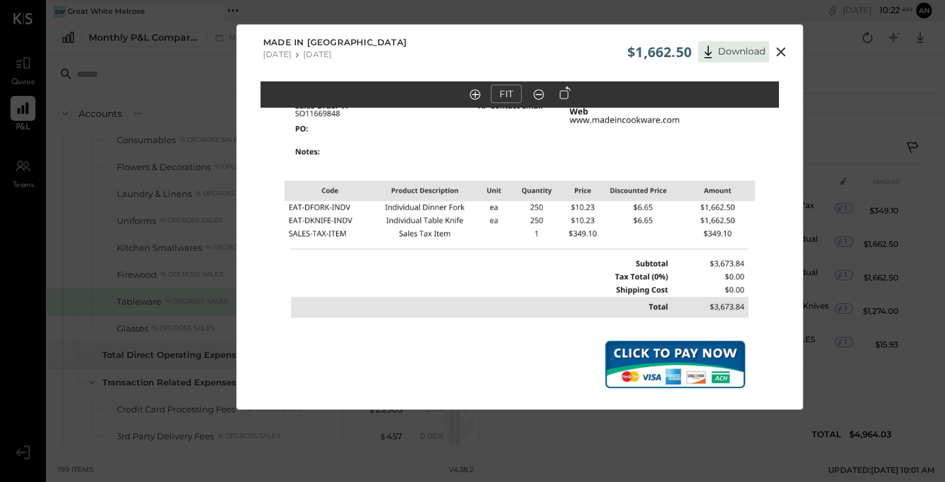
click at [780, 54] on icon at bounding box center [781, 52] width 16 height 16
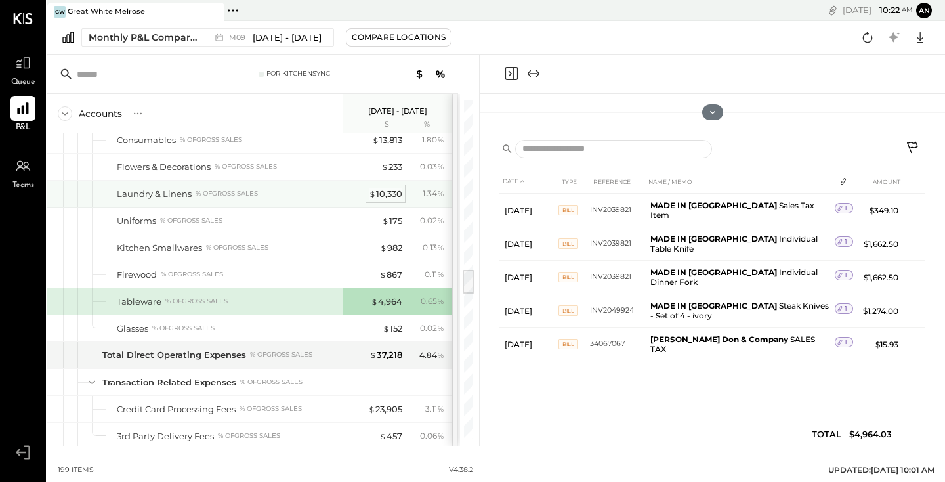
click at [381, 193] on div "$ 10,330" at bounding box center [385, 194] width 33 height 12
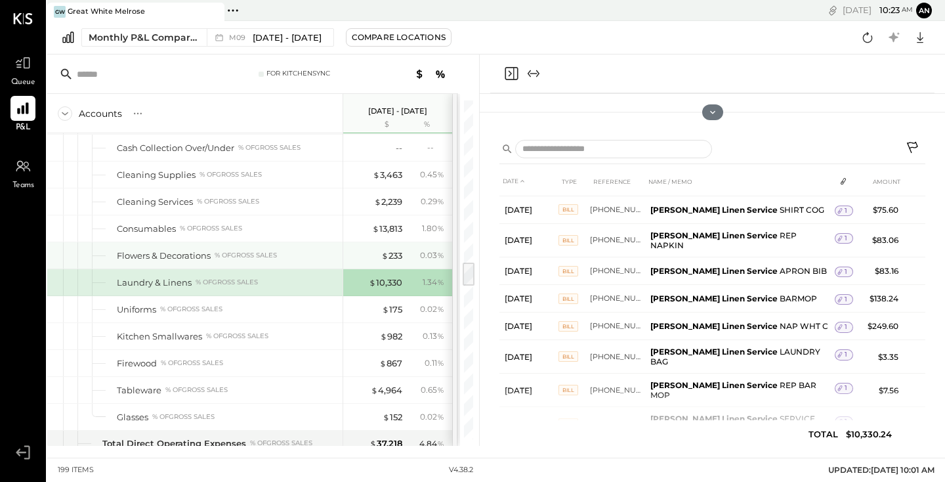
scroll to position [2191, 0]
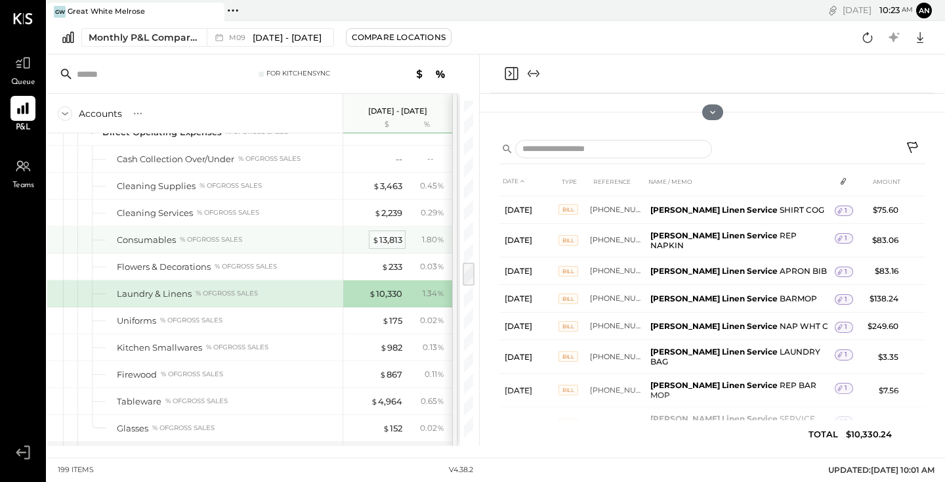
click at [395, 239] on div "$ 13,813" at bounding box center [387, 240] width 30 height 12
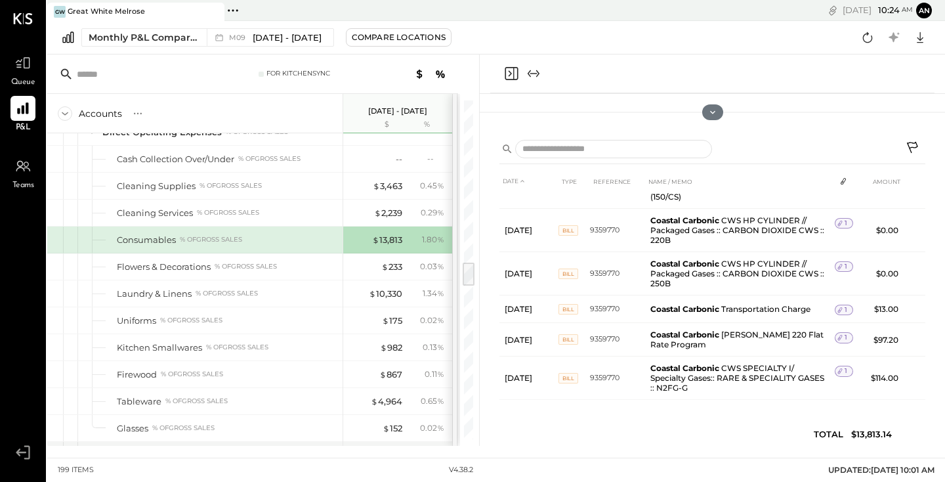
scroll to position [3914, 0]
click at [390, 208] on div "$ 2,239" at bounding box center [388, 213] width 28 height 12
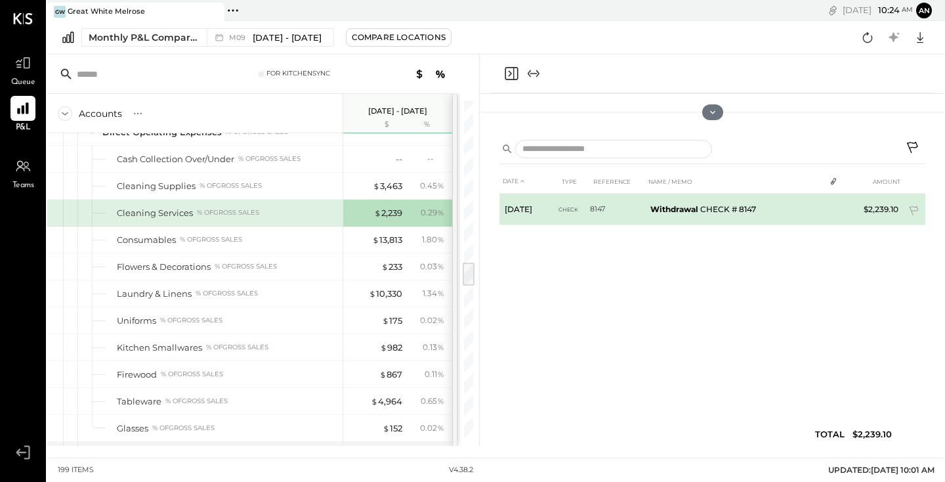
click at [717, 210] on td "Withdrawal CHECK # 8147" at bounding box center [735, 210] width 180 height 32
click at [740, 205] on td "Withdrawal CHECK # 8147" at bounding box center [735, 210] width 180 height 32
click at [566, 207] on span "Check" at bounding box center [569, 209] width 20 height 9
click at [610, 207] on td "8147" at bounding box center [617, 210] width 55 height 32
click at [703, 206] on td "Withdrawal CHECK # 8147" at bounding box center [735, 210] width 180 height 32
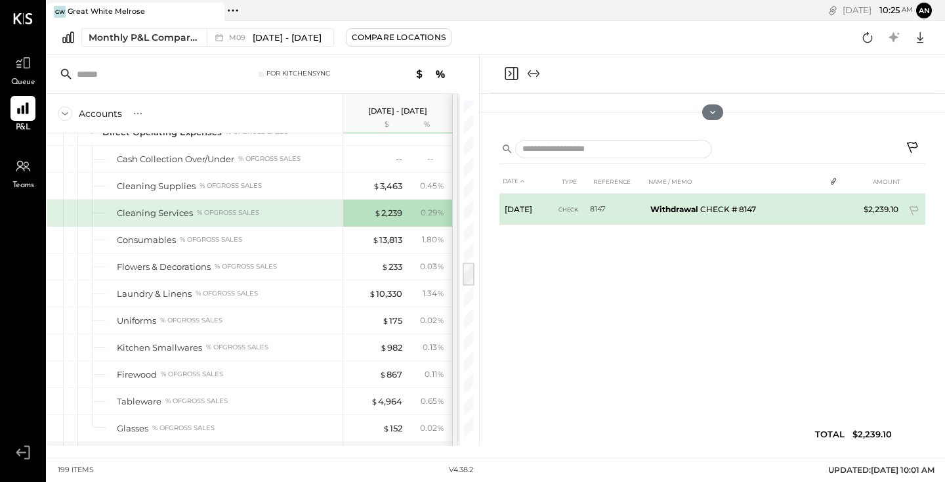
click at [869, 208] on td "$2,239.10" at bounding box center [878, 210] width 51 height 32
click at [885, 209] on td "$2,239.10" at bounding box center [878, 210] width 51 height 32
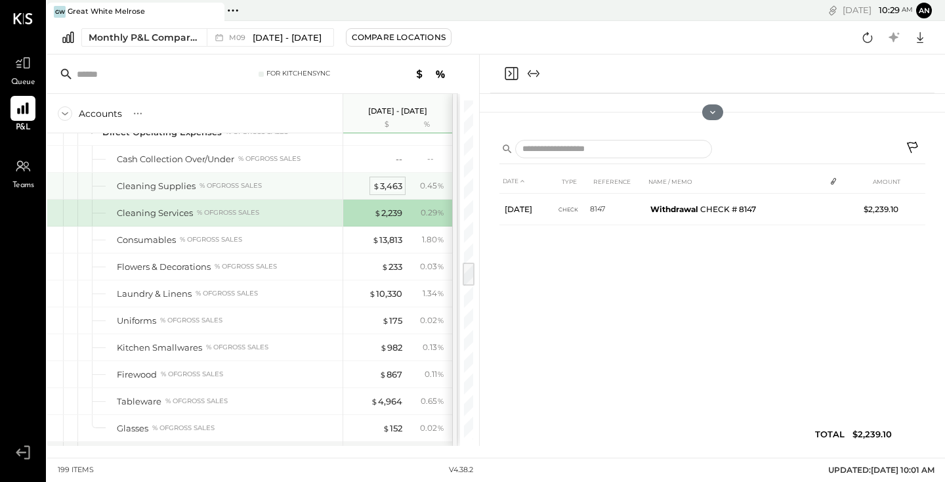
click at [388, 189] on div "$ 3,463" at bounding box center [388, 186] width 30 height 12
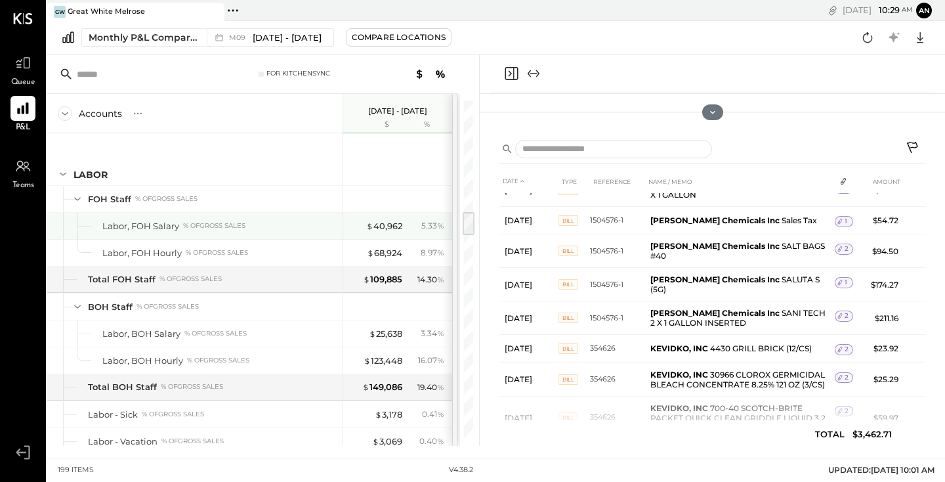
scroll to position [1501, 0]
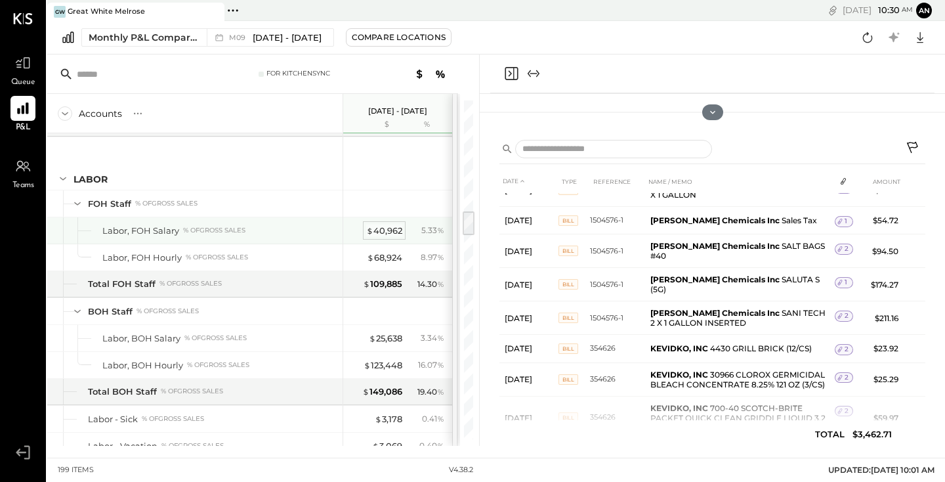
click at [379, 230] on div "$ 40,962" at bounding box center [384, 230] width 36 height 12
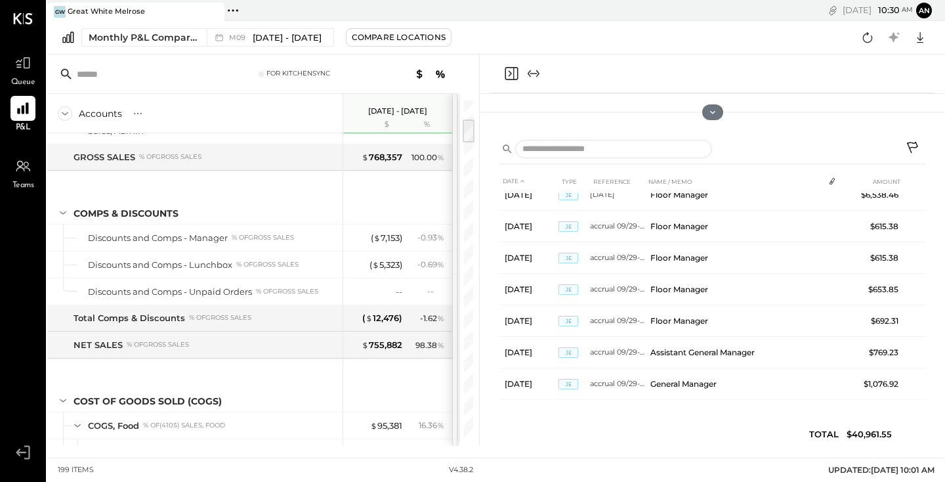
scroll to position [243, 0]
